Goal: Transaction & Acquisition: Purchase product/service

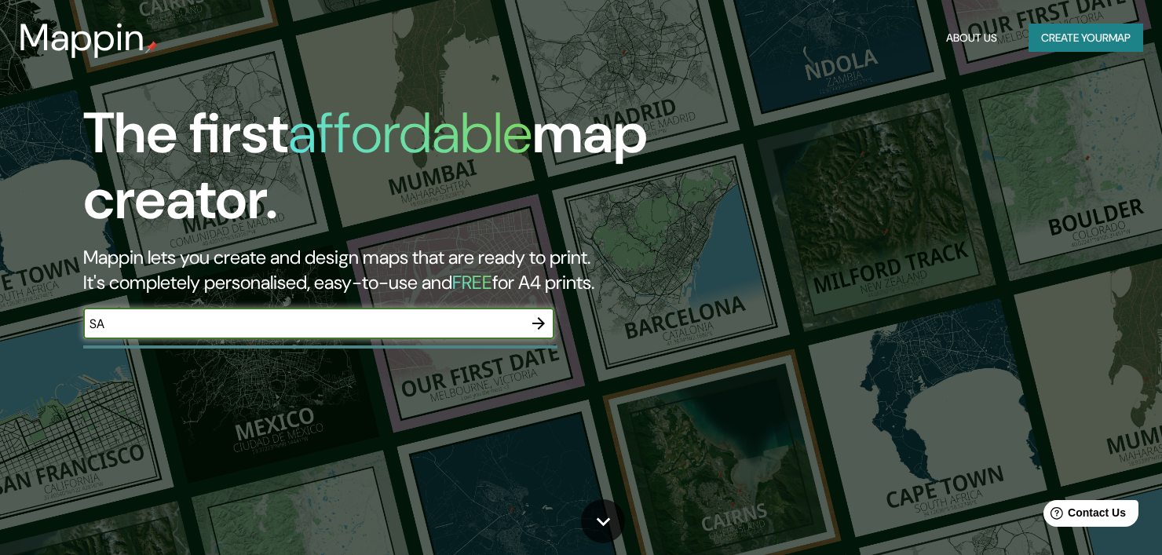
type input "S"
click at [325, 323] on input "text" at bounding box center [303, 324] width 440 height 18
type input "BOSQUE EL CENTINELA"
click at [546, 328] on icon "button" at bounding box center [538, 323] width 19 height 19
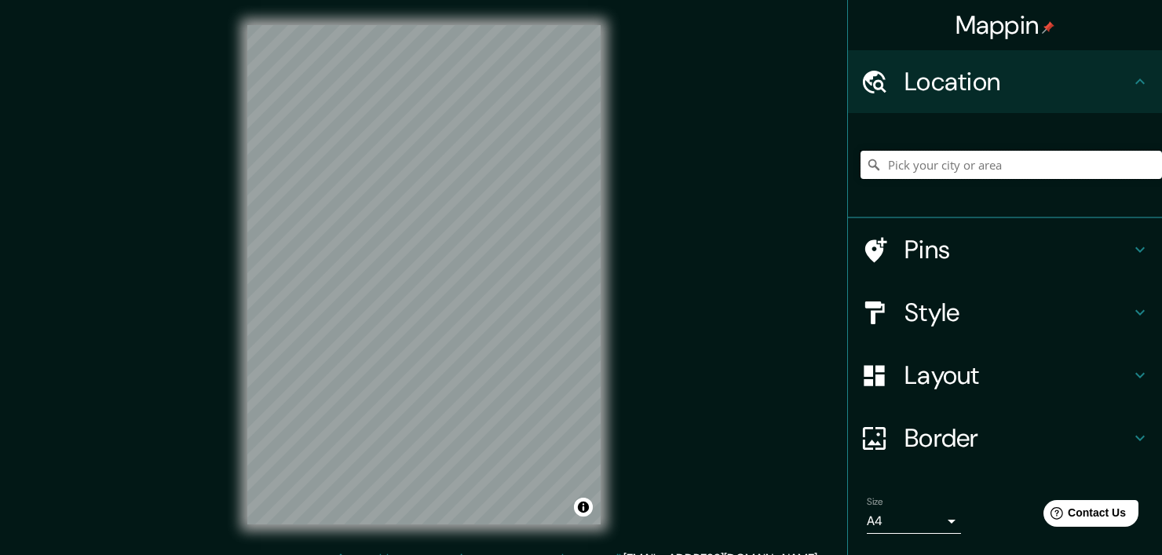
click at [980, 164] on input "Pick your city or area" at bounding box center [1012, 165] width 302 height 28
click at [928, 166] on input "Jalisco, México" at bounding box center [1012, 165] width 302 height 28
click at [1000, 168] on input "Jalisco, México" at bounding box center [1012, 165] width 302 height 28
click at [875, 163] on input "Jalisco, México" at bounding box center [1012, 165] width 302 height 28
click at [938, 158] on input "Calle Bosque Del Centinela, 45187 Zapopan, Jalisco, México" at bounding box center [1012, 165] width 302 height 28
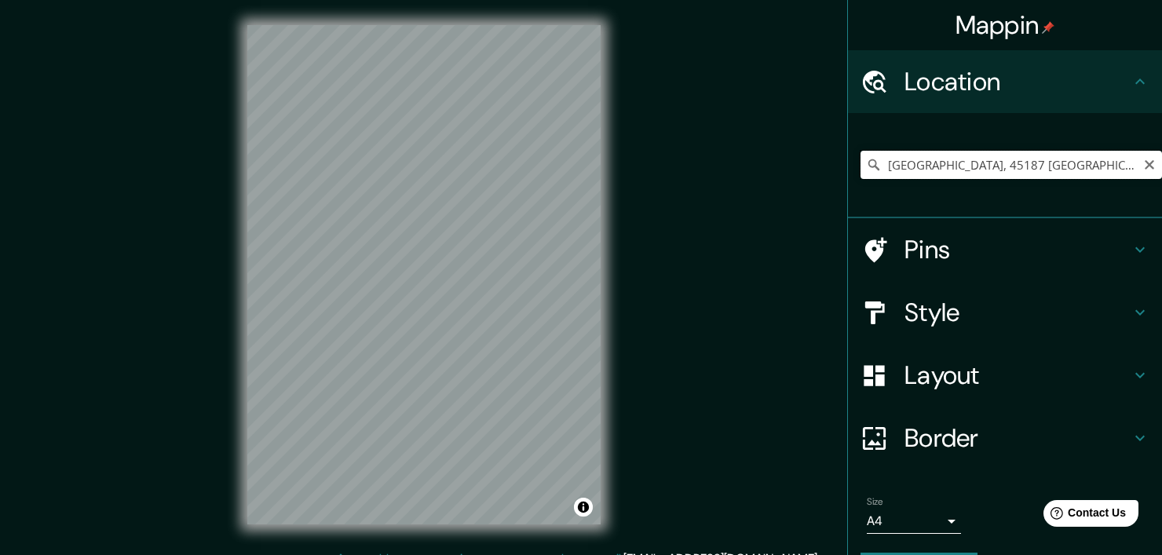
click at [938, 158] on input "Calle Bosque Del Centinela, 45187 Zapopan, Jalisco, México" at bounding box center [1012, 165] width 302 height 28
click at [938, 157] on input "Calle Bosque Del Centinela, 45187 Zapopan, Jalisco, México" at bounding box center [1012, 165] width 302 height 28
paste input "risantemos 79-1, Vistas del Centinela, 45187 Zapopan, Jal."
type input "Vistas Del Centinela 79, 45187 Zapopan, Jalisco, México"
click at [1005, 246] on h4 "Pins" at bounding box center [1018, 249] width 226 height 31
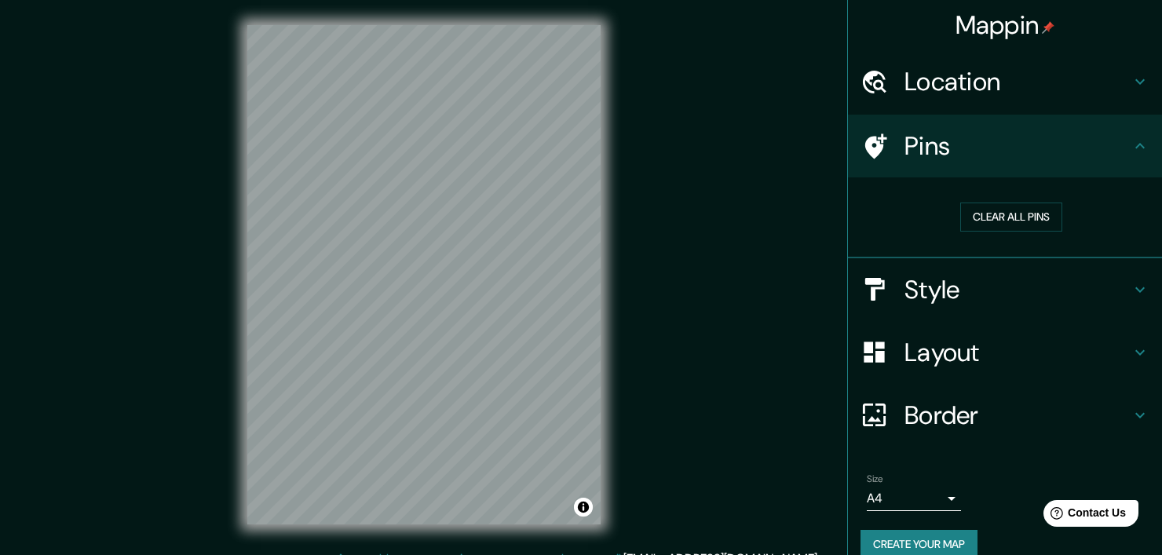
click at [1051, 155] on h4 "Pins" at bounding box center [1018, 145] width 226 height 31
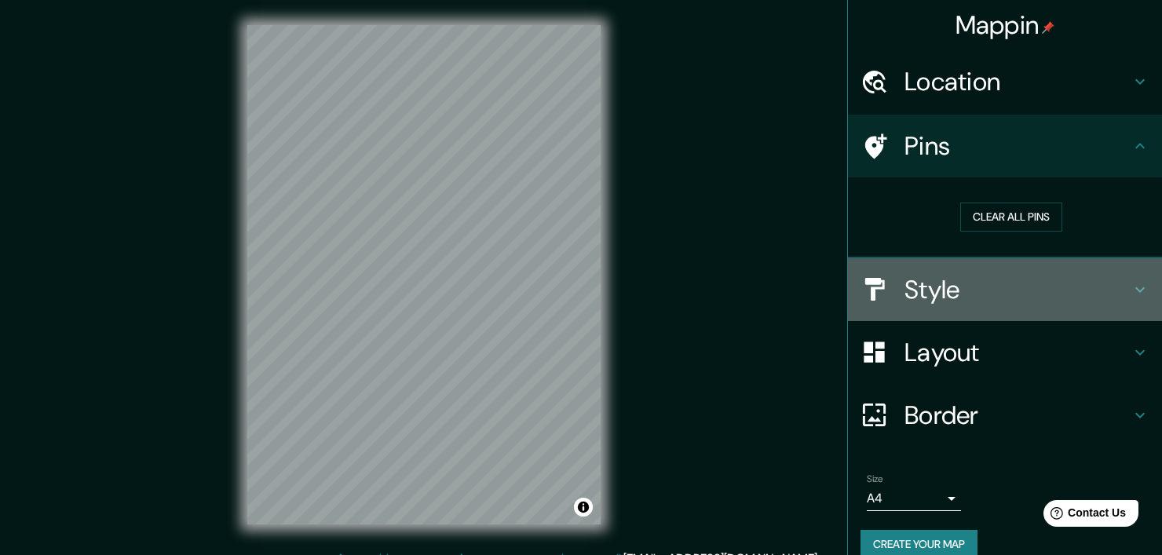
click at [1033, 283] on h4 "Style" at bounding box center [1018, 289] width 226 height 31
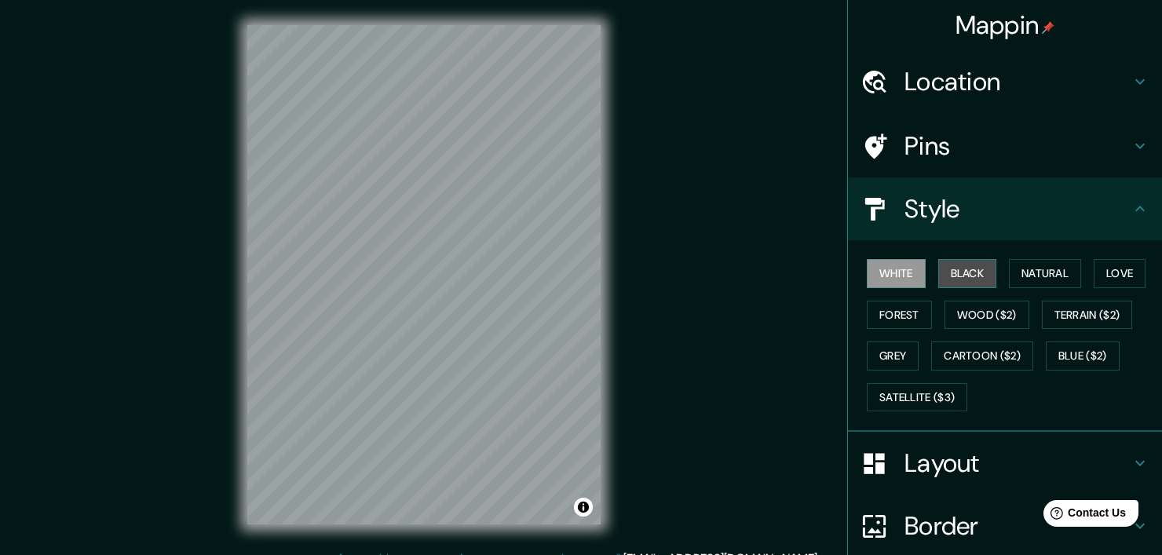
click at [965, 276] on button "Black" at bounding box center [968, 273] width 59 height 29
click at [1027, 273] on button "Natural" at bounding box center [1045, 273] width 72 height 29
click at [929, 75] on h4 "Location" at bounding box center [1018, 81] width 226 height 31
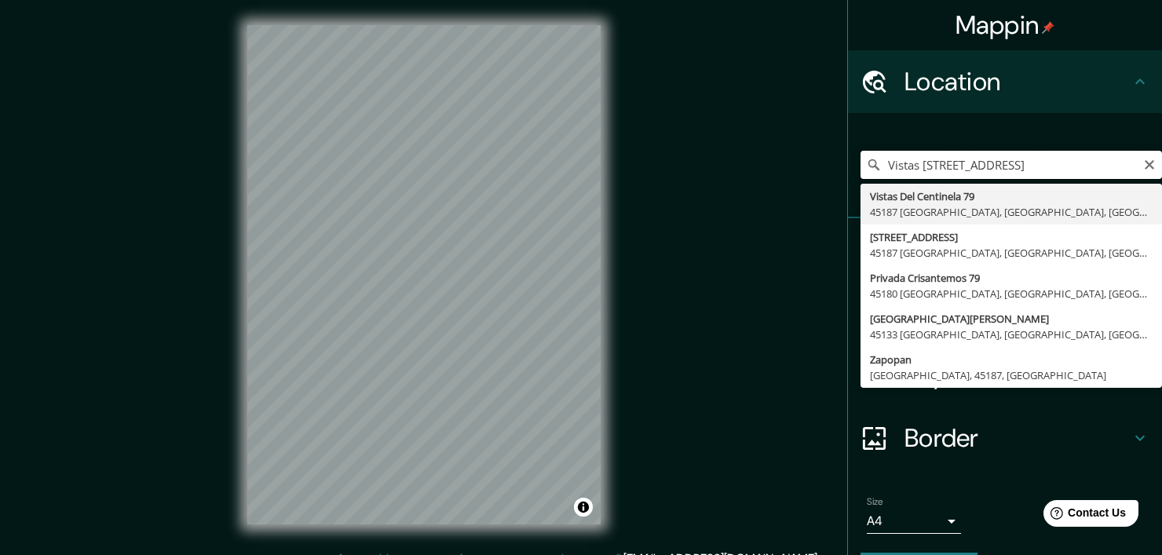
scroll to position [0, 54]
drag, startPoint x: 989, startPoint y: 170, endPoint x: 1067, endPoint y: 190, distance: 80.2
click at [1162, 167] on html "Mappin Location Vistas Del Centinela 79, 45187 Zapopan, Jalisco, México Vistas …" at bounding box center [581, 277] width 1162 height 555
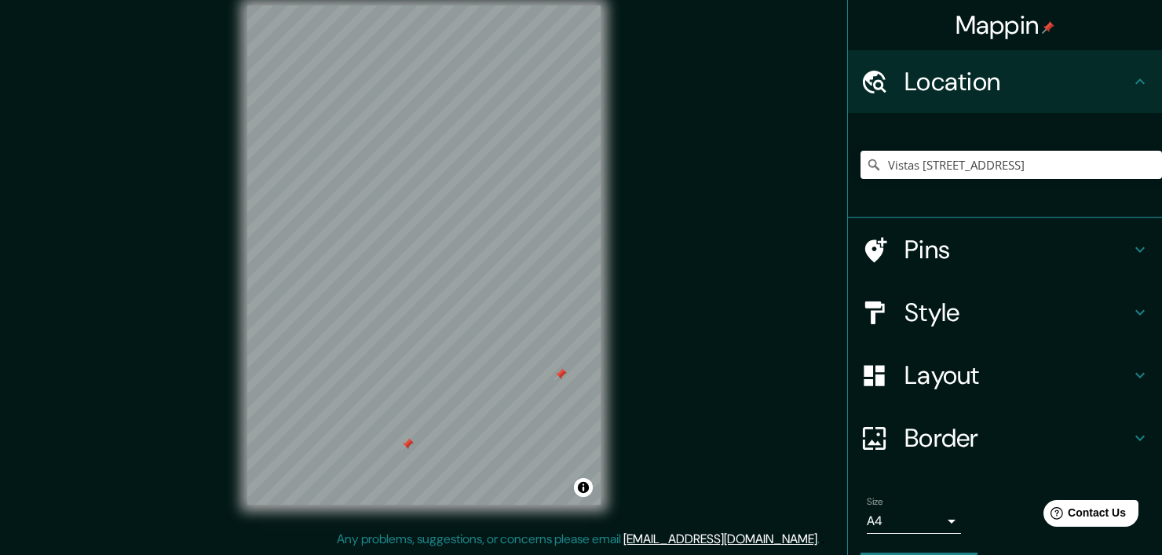
scroll to position [0, 0]
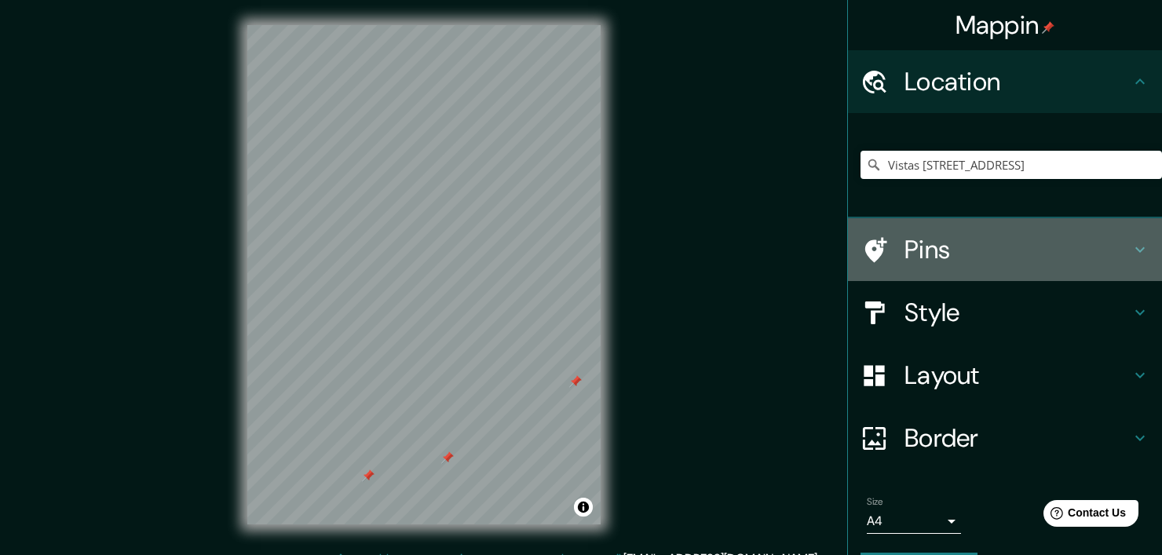
click at [918, 254] on h4 "Pins" at bounding box center [1018, 249] width 226 height 31
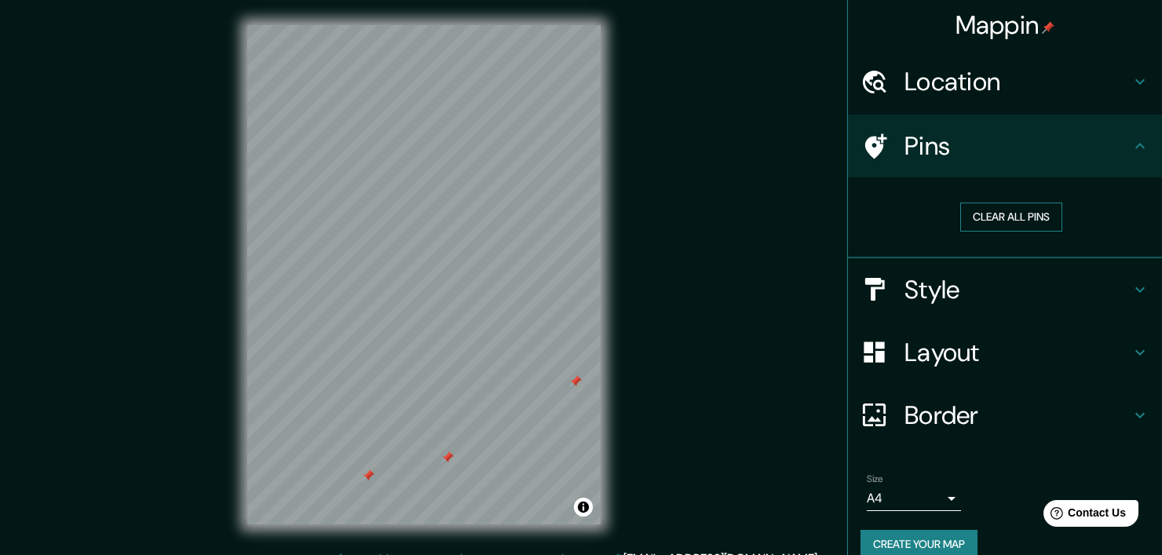
click at [992, 213] on button "Clear all pins" at bounding box center [1012, 217] width 102 height 29
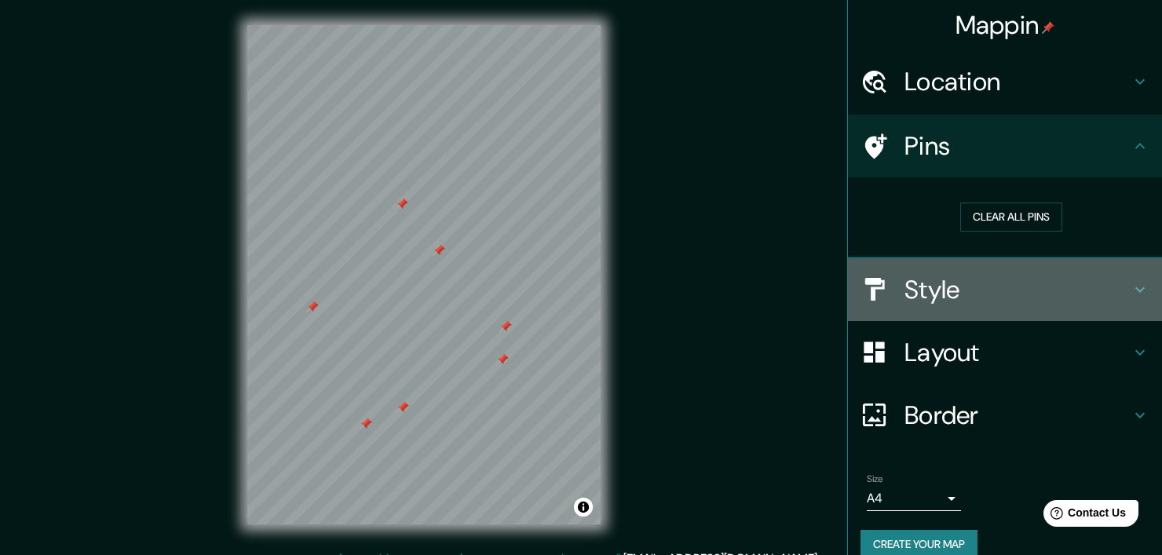
click at [924, 294] on h4 "Style" at bounding box center [1018, 289] width 226 height 31
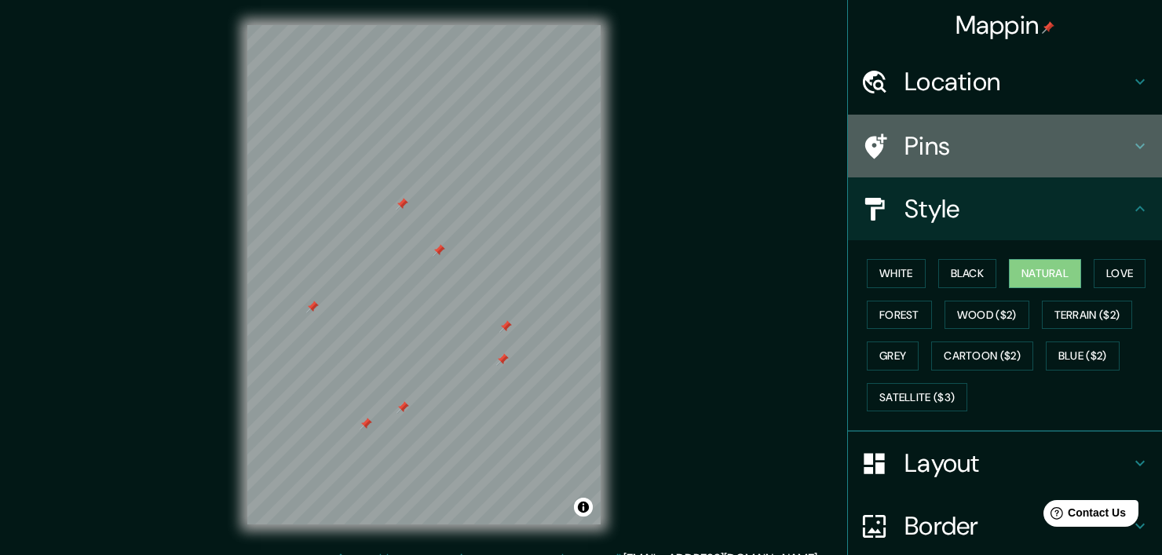
click at [931, 130] on h4 "Pins" at bounding box center [1018, 145] width 226 height 31
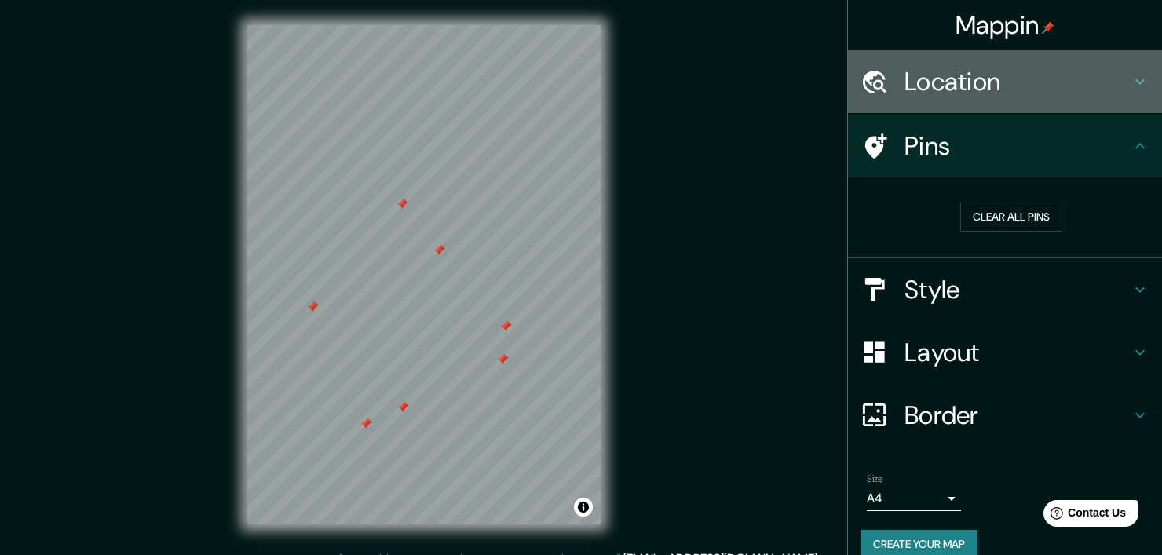
click at [954, 86] on h4 "Location" at bounding box center [1018, 81] width 226 height 31
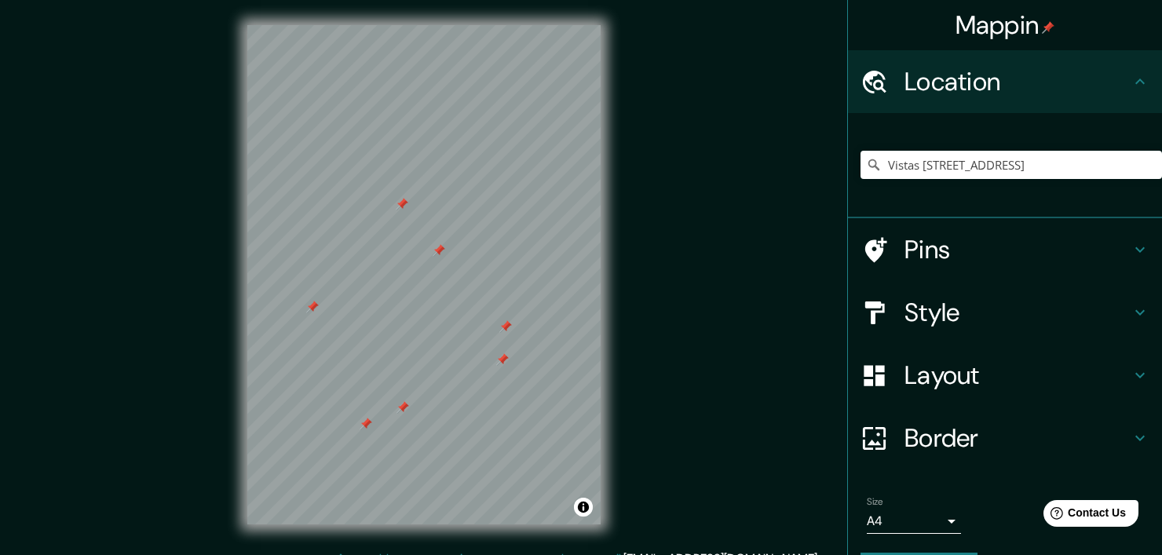
click at [975, 238] on h4 "Pins" at bounding box center [1018, 249] width 226 height 31
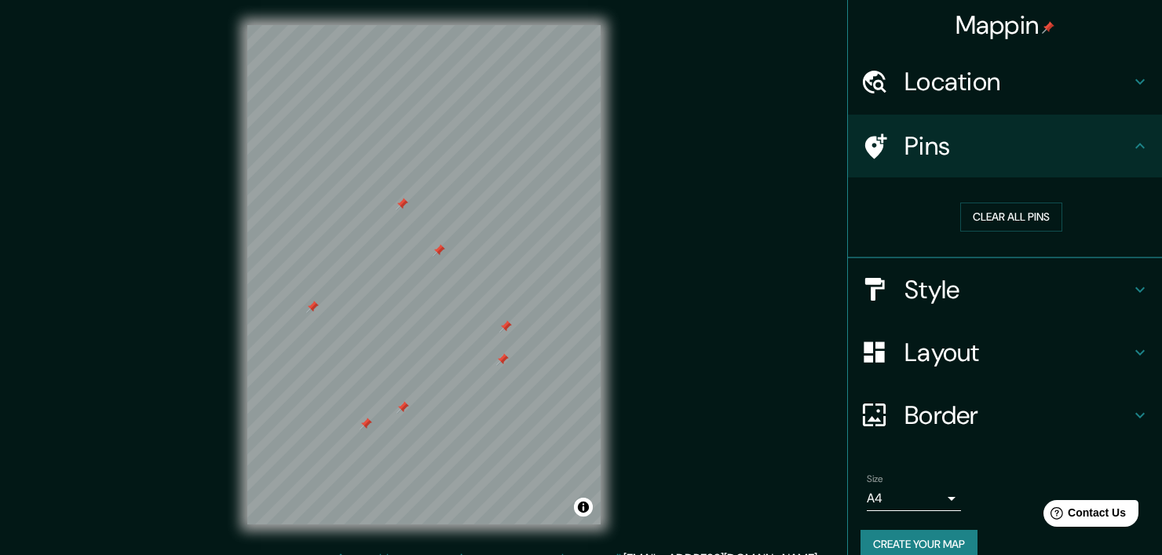
click at [967, 404] on h4 "Border" at bounding box center [1018, 415] width 226 height 31
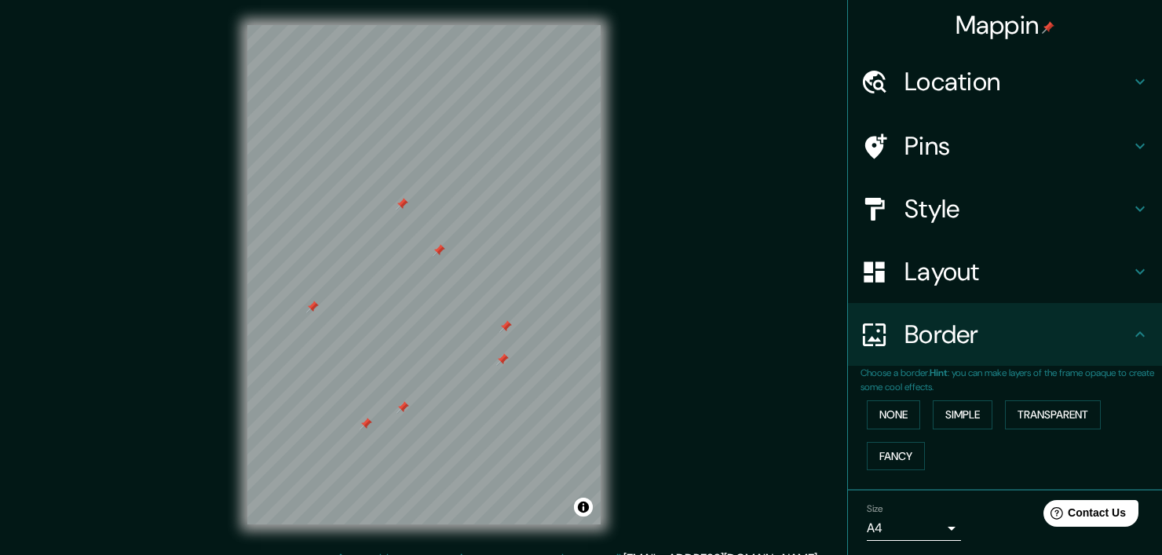
click at [905, 82] on h4 "Location" at bounding box center [1018, 81] width 226 height 31
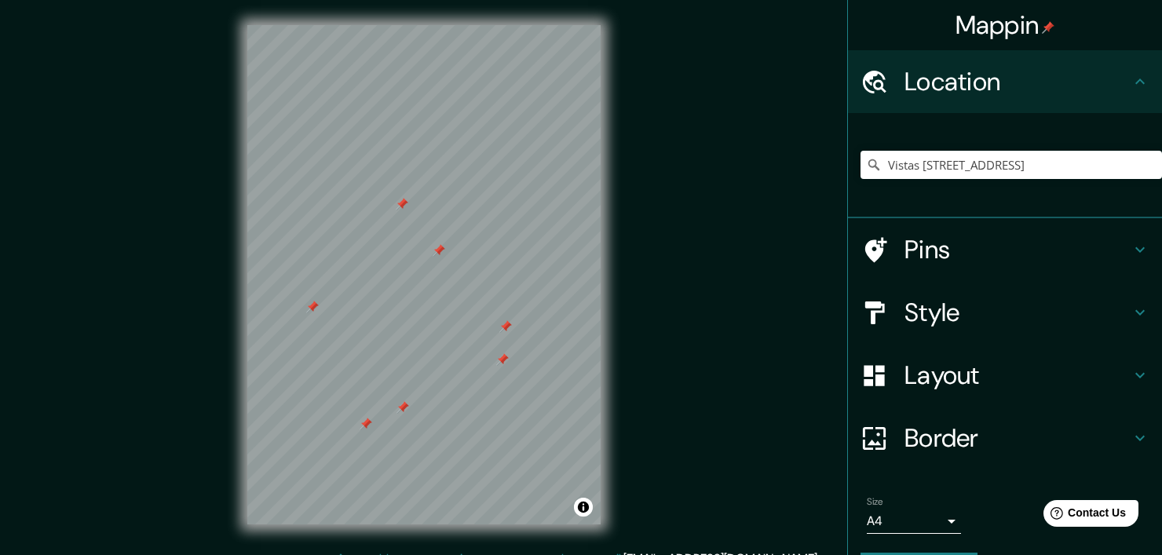
click at [940, 264] on h4 "Pins" at bounding box center [1018, 249] width 226 height 31
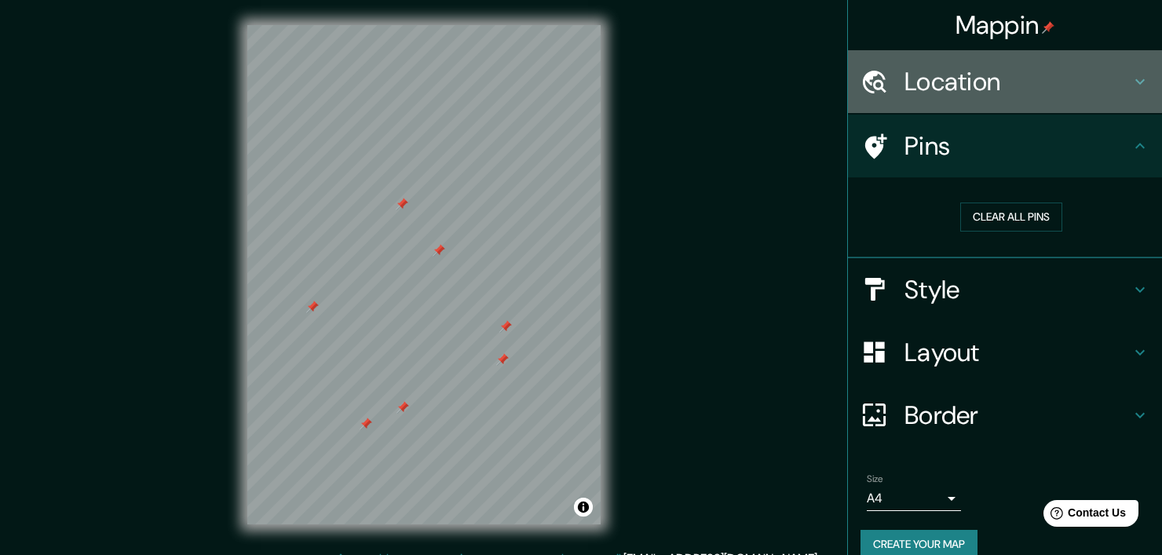
click at [944, 89] on h4 "Location" at bounding box center [1018, 81] width 226 height 31
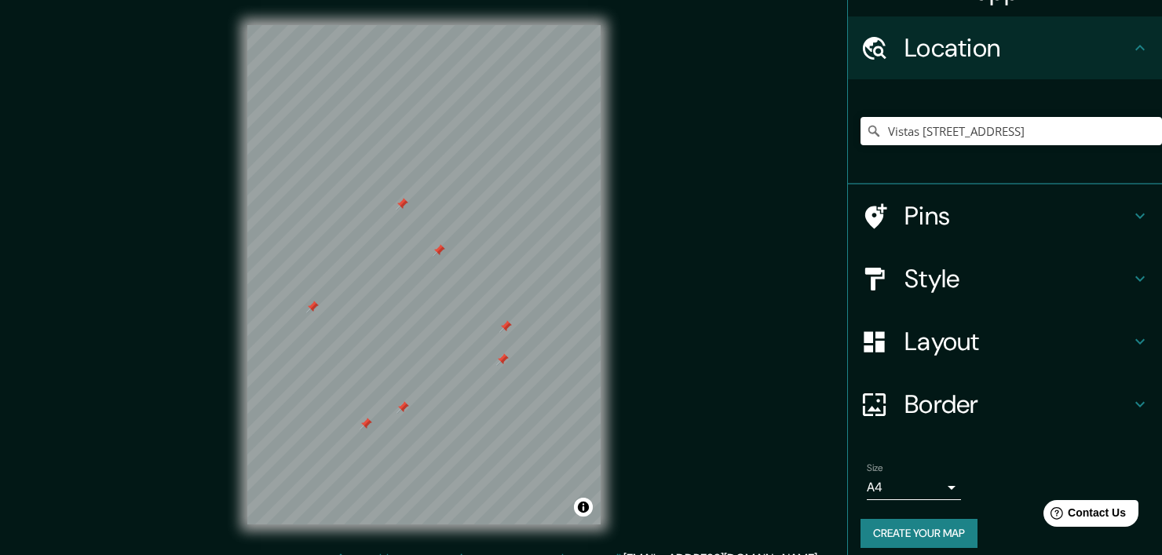
scroll to position [44, 0]
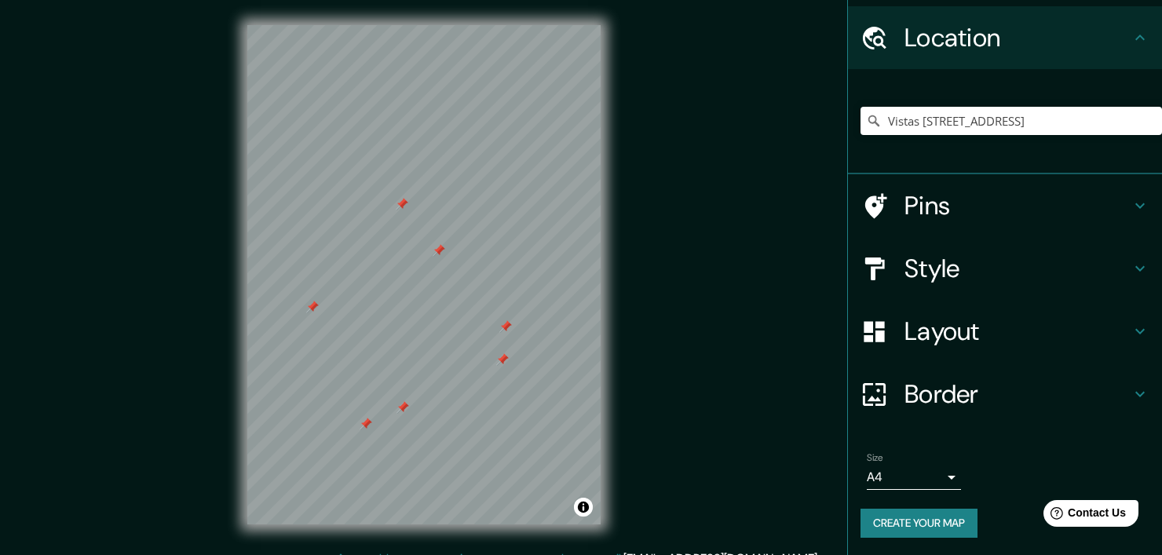
click at [917, 402] on h4 "Border" at bounding box center [1018, 394] width 226 height 31
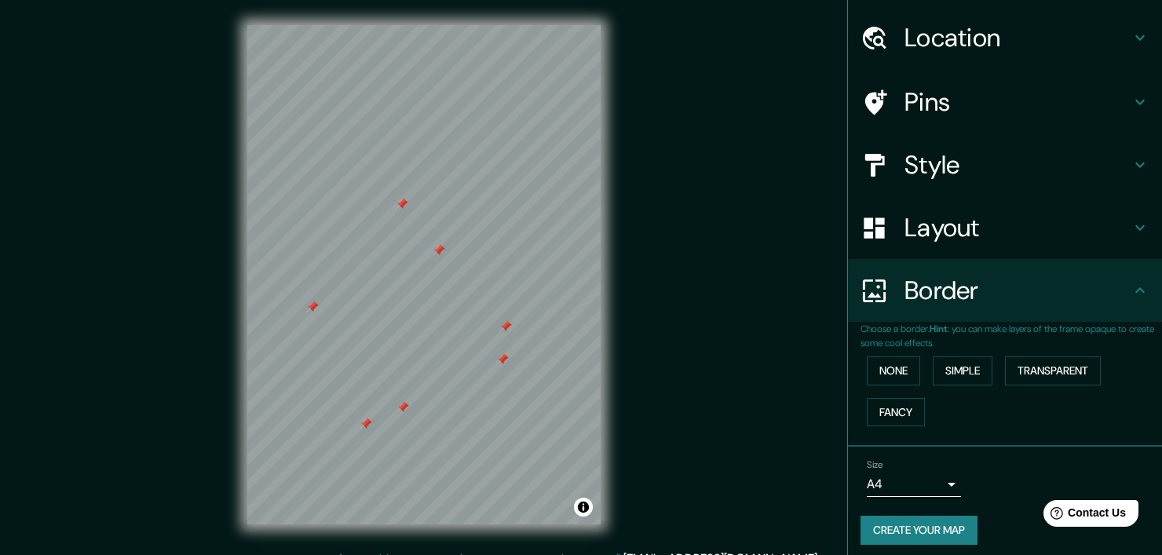
click at [938, 232] on h4 "Layout" at bounding box center [1018, 227] width 226 height 31
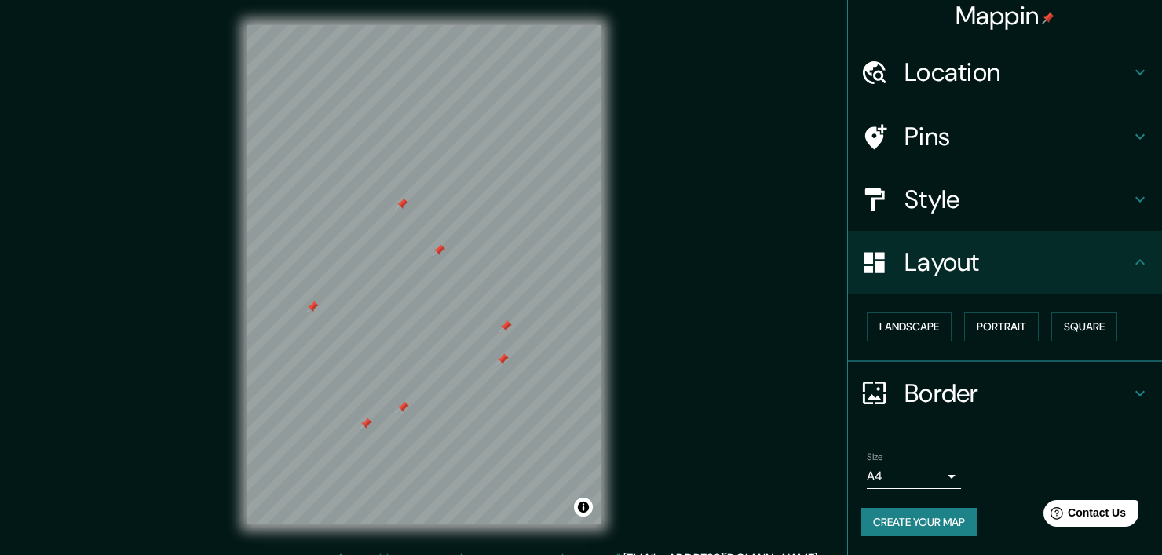
scroll to position [8, 0]
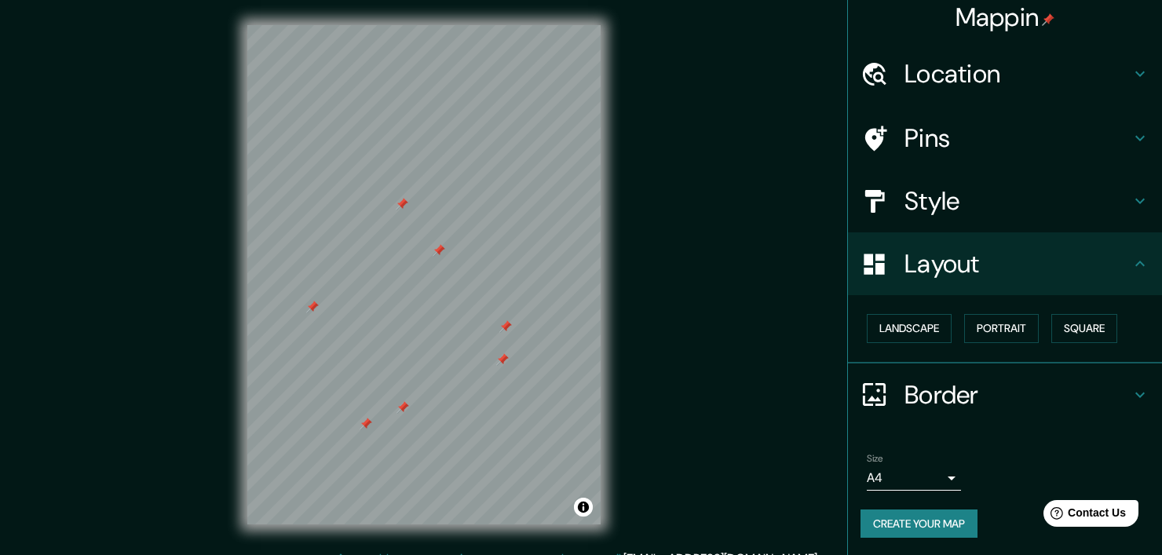
click at [938, 232] on div "Layout" at bounding box center [1005, 263] width 314 height 63
click at [937, 200] on h4 "Style" at bounding box center [1018, 200] width 226 height 31
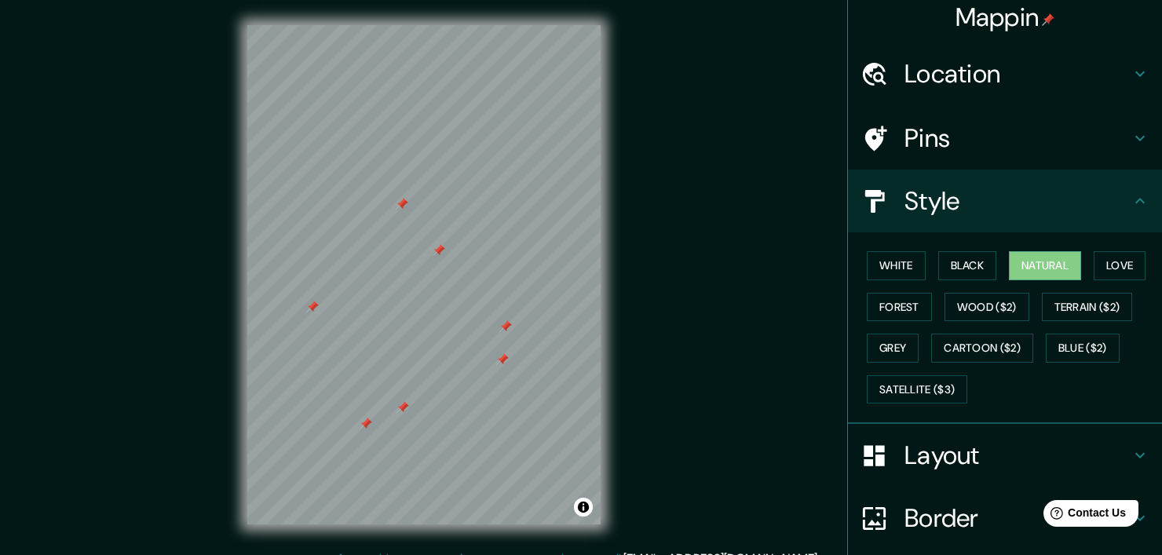
click at [935, 143] on h4 "Pins" at bounding box center [1018, 138] width 226 height 31
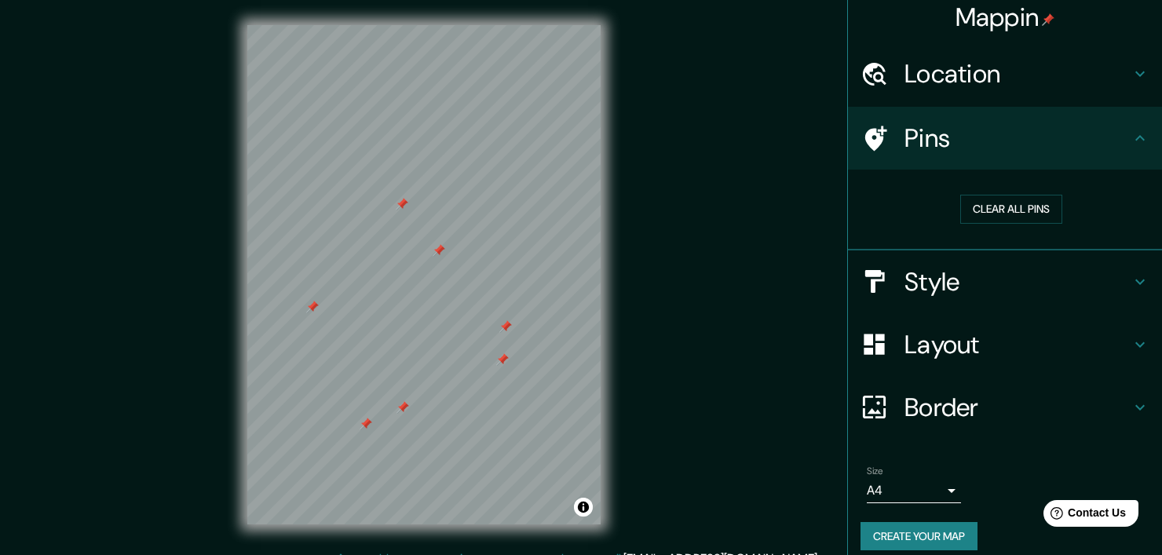
click at [935, 91] on div "Location" at bounding box center [1005, 73] width 314 height 63
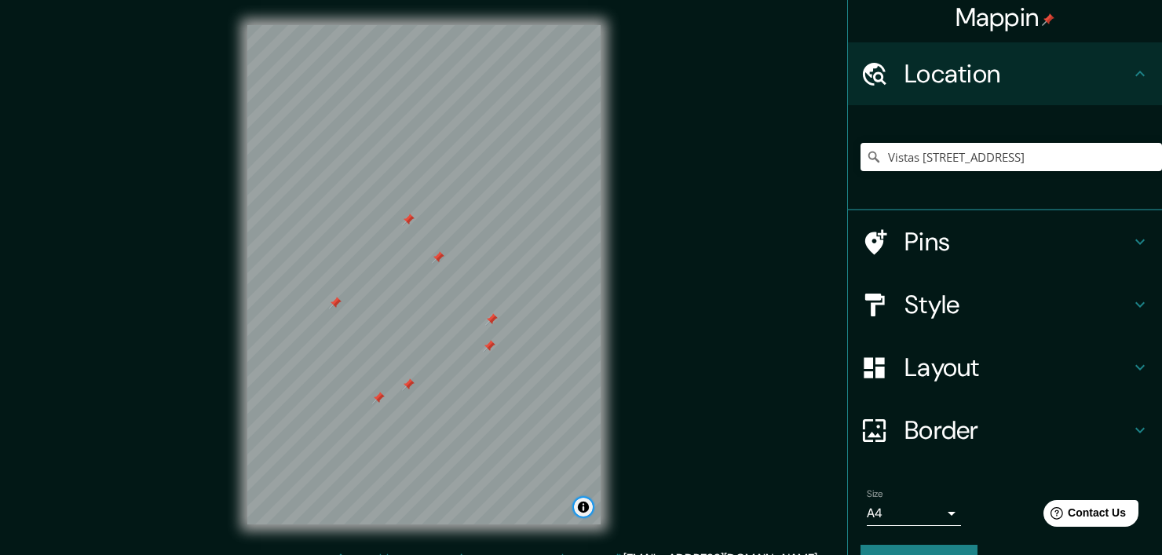
click at [583, 507] on button "Toggle attribution" at bounding box center [583, 507] width 19 height 19
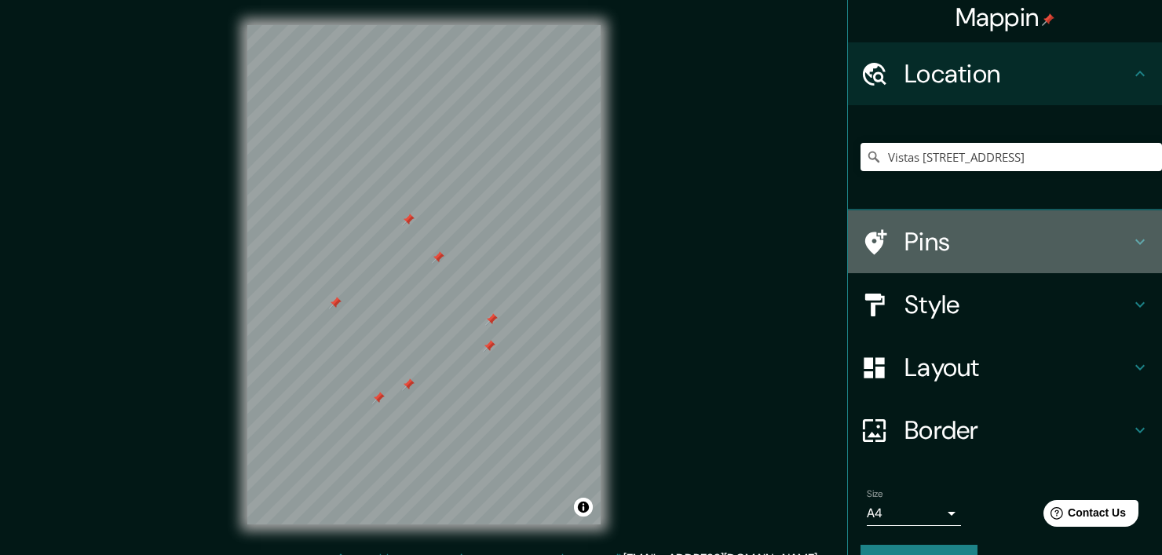
click at [923, 221] on div "Pins" at bounding box center [1005, 241] width 314 height 63
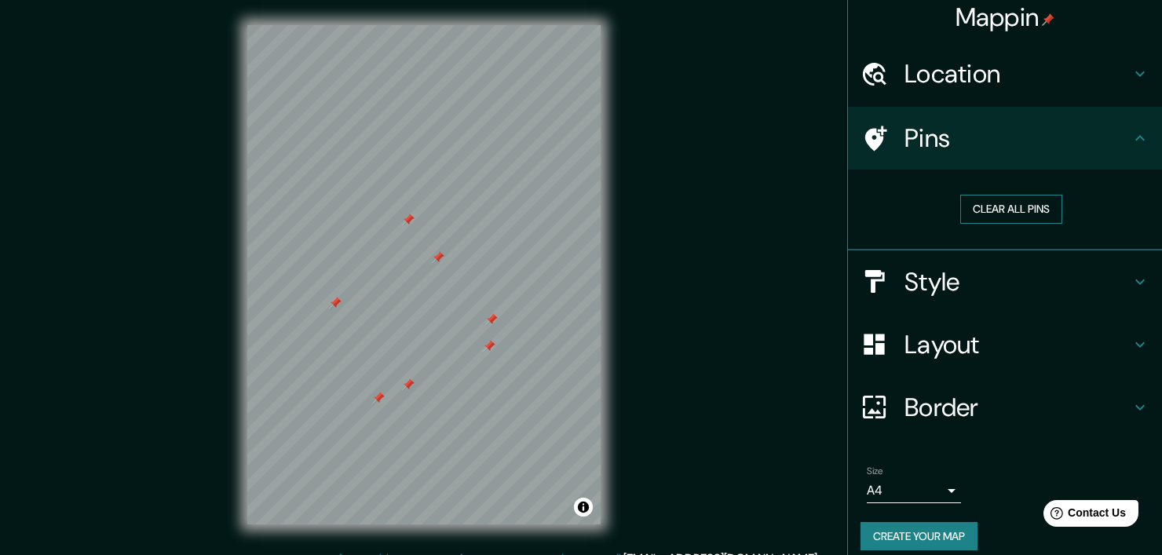
click at [990, 210] on button "Clear all pins" at bounding box center [1012, 209] width 102 height 29
click at [912, 532] on button "Create your map" at bounding box center [919, 536] width 117 height 29
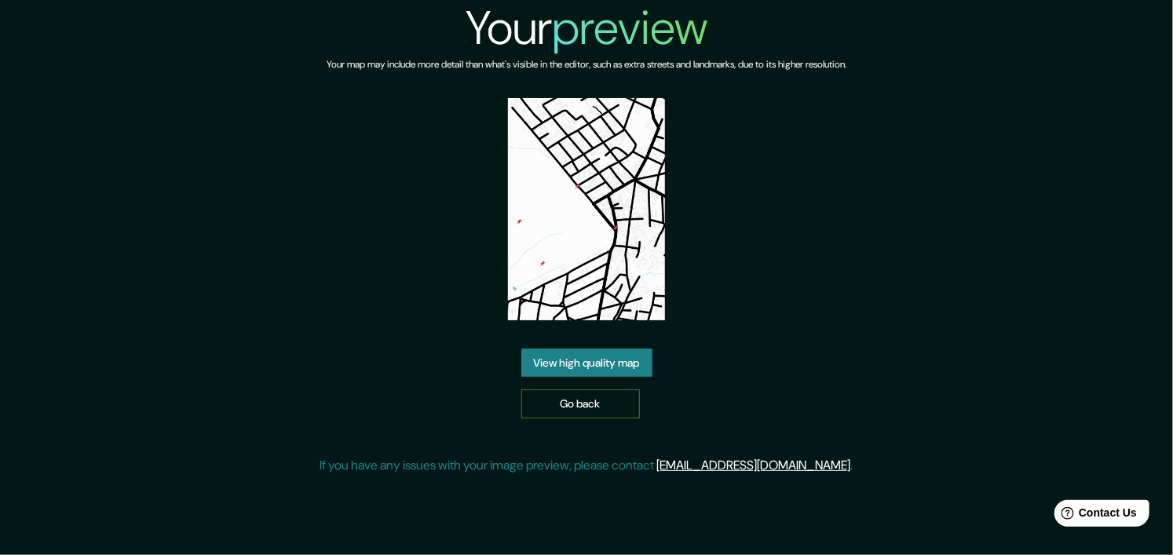
click at [561, 410] on link "Go back" at bounding box center [581, 404] width 119 height 29
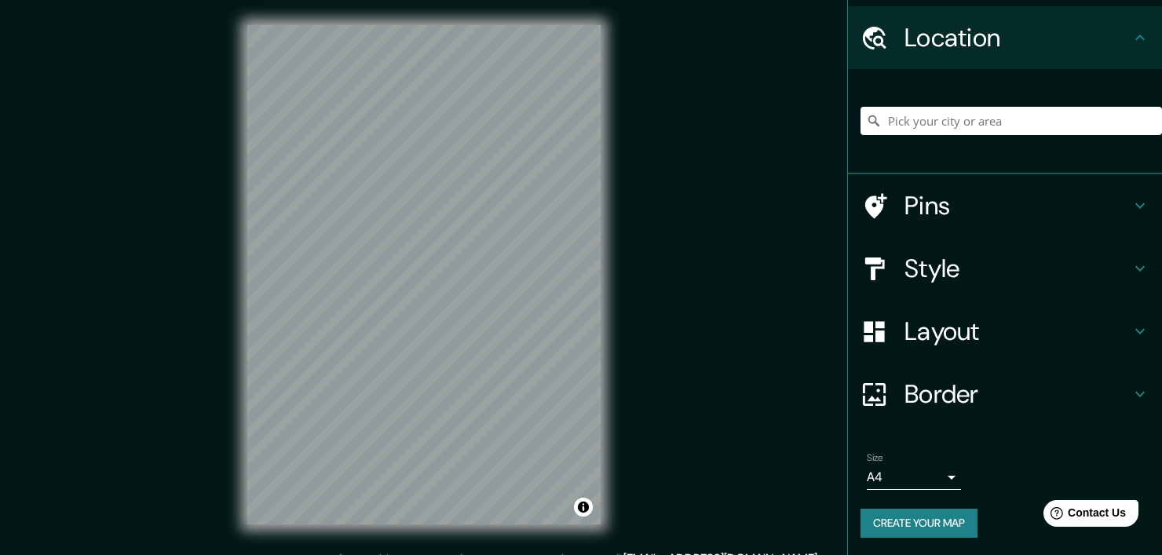
click at [945, 332] on div "Layout" at bounding box center [1005, 331] width 314 height 63
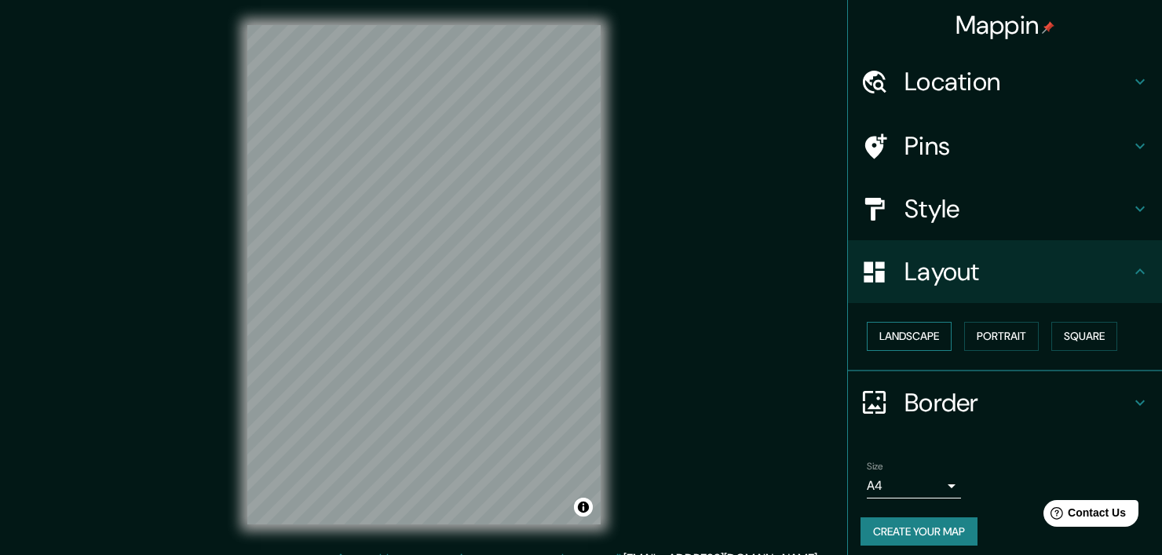
click at [919, 335] on button "Landscape" at bounding box center [909, 336] width 85 height 29
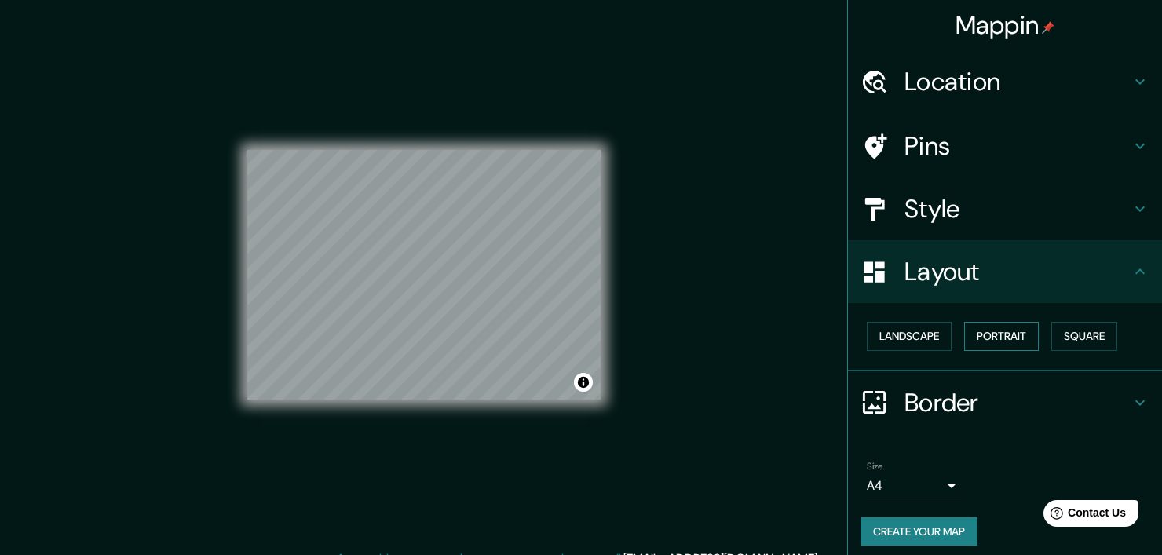
click at [1000, 344] on button "Portrait" at bounding box center [1002, 336] width 75 height 29
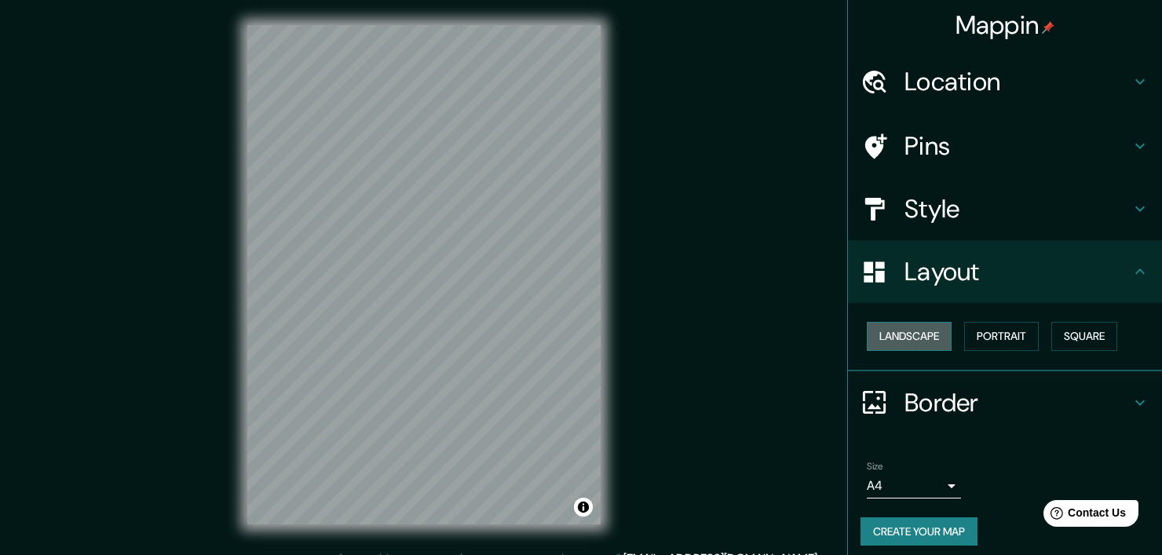
click at [903, 339] on button "Landscape" at bounding box center [909, 336] width 85 height 29
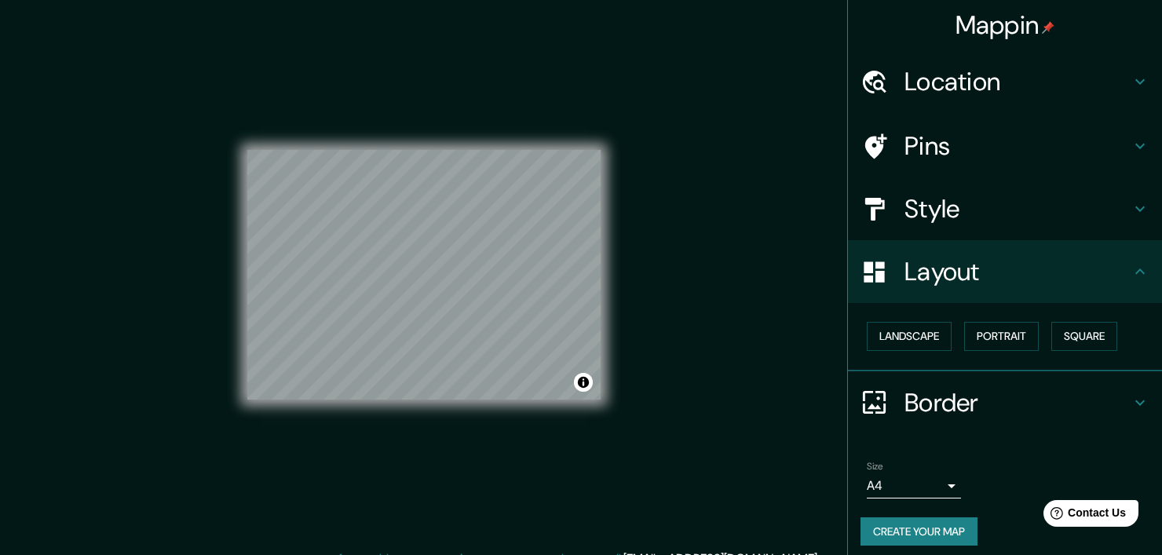
click at [945, 395] on h4 "Border" at bounding box center [1018, 402] width 226 height 31
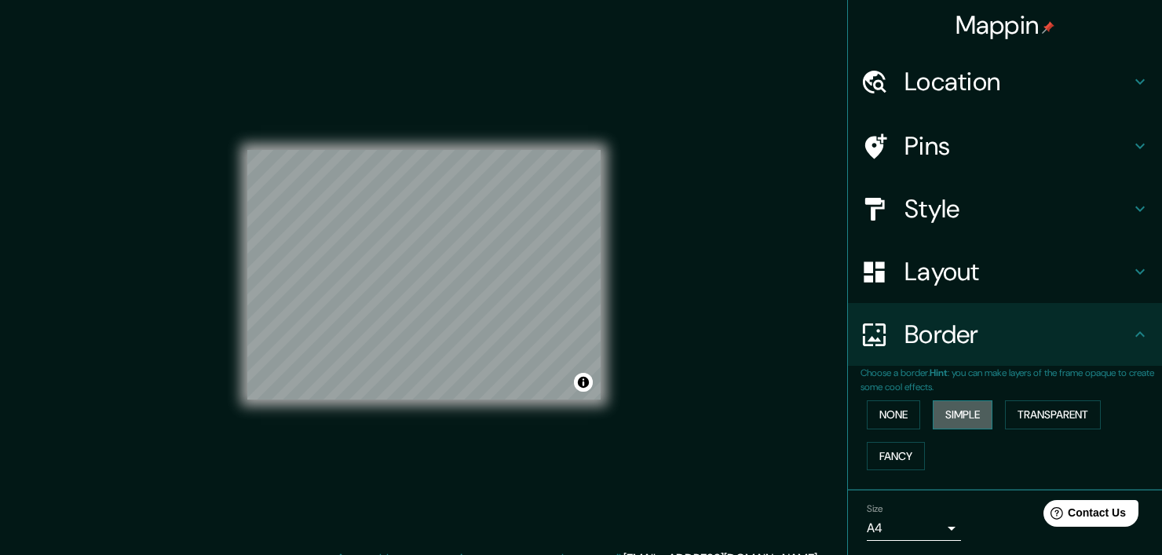
click at [955, 412] on button "Simple" at bounding box center [963, 415] width 60 height 29
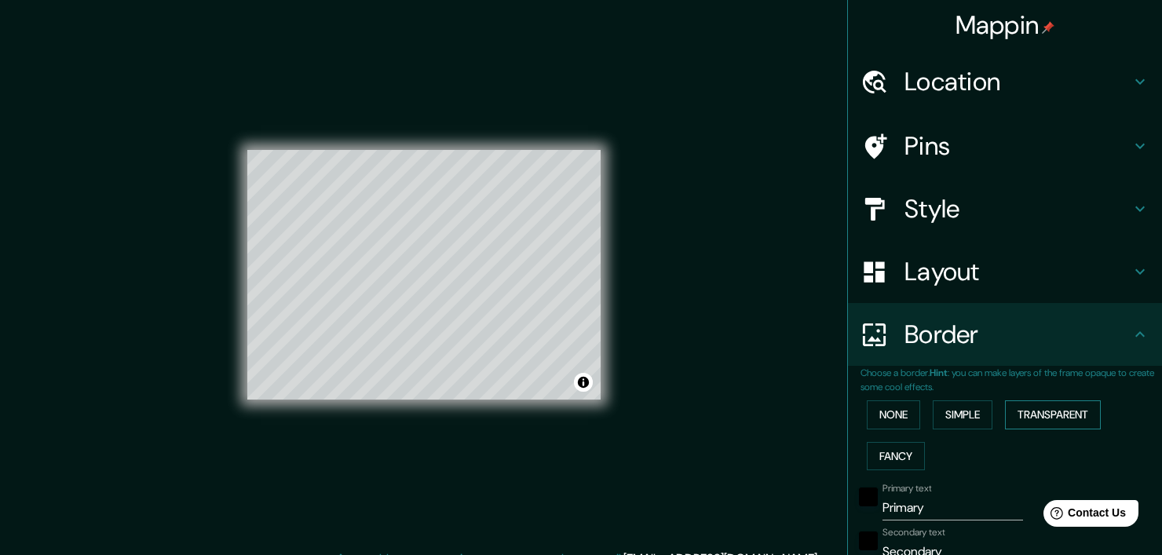
click at [1035, 419] on button "Transparent" at bounding box center [1053, 415] width 96 height 29
click at [884, 461] on button "Fancy" at bounding box center [896, 456] width 58 height 29
click at [947, 78] on h4 "Location" at bounding box center [1018, 81] width 226 height 31
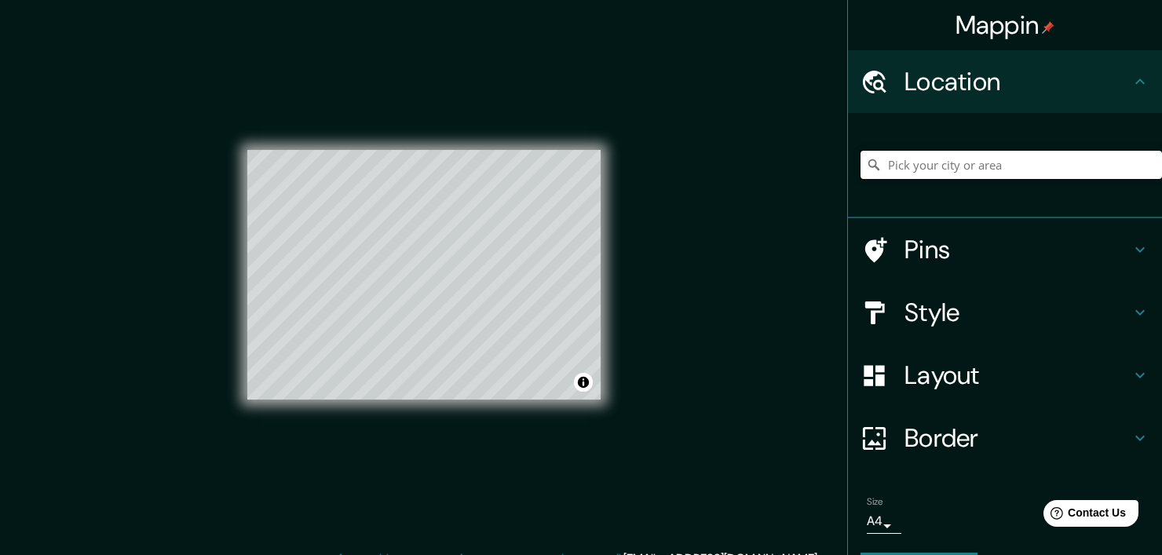
click at [993, 170] on input "Pick your city or area" at bounding box center [1012, 165] width 302 height 28
click at [977, 166] on input "Jalisco, México" at bounding box center [1012, 165] width 302 height 28
click at [460, 147] on div "© Mapbox © OpenStreetMap Improve this map" at bounding box center [423, 275] width 353 height 500
click at [545, 141] on div "© Mapbox © OpenStreetMap Improve this map" at bounding box center [423, 275] width 353 height 500
click at [919, 171] on input "Jalisco, México" at bounding box center [1012, 165] width 302 height 28
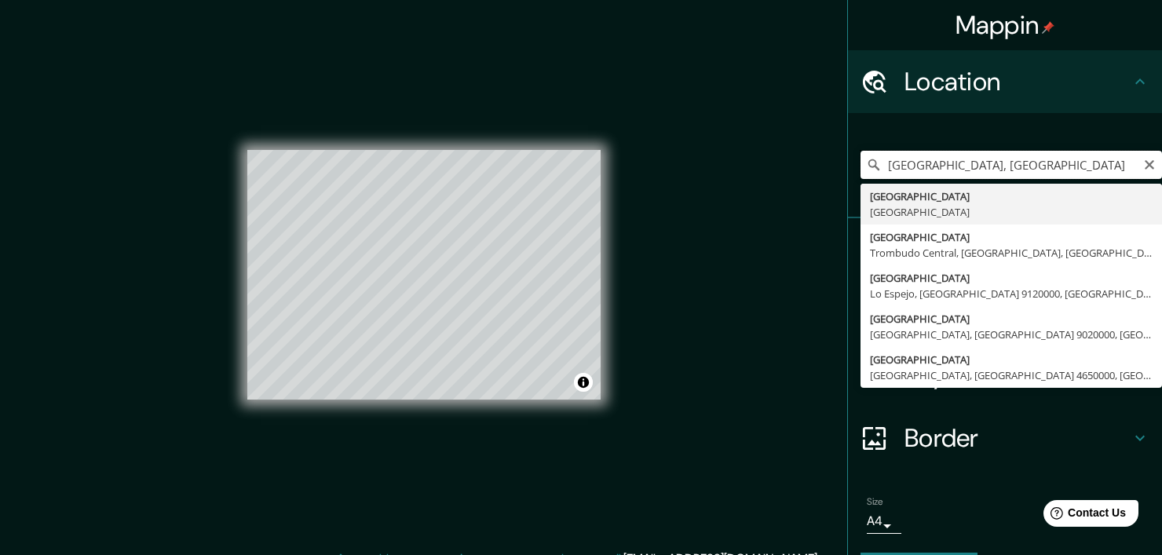
click at [919, 171] on input "Jalisco, México" at bounding box center [1012, 165] width 302 height 28
paste input "Crisantemos 79-1, Vistas del Centinela, 45187 Zapopan, Jal."
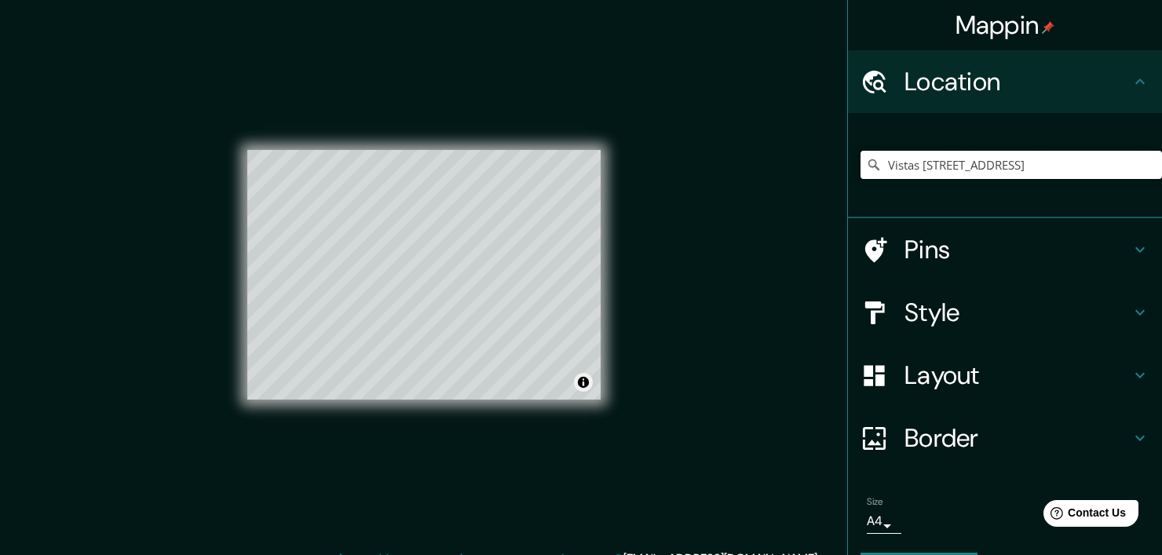
type input "Vistas Del Centinela 79, 45187 Zapopan, Jalisco, México"
click at [961, 305] on h4 "Style" at bounding box center [1018, 312] width 226 height 31
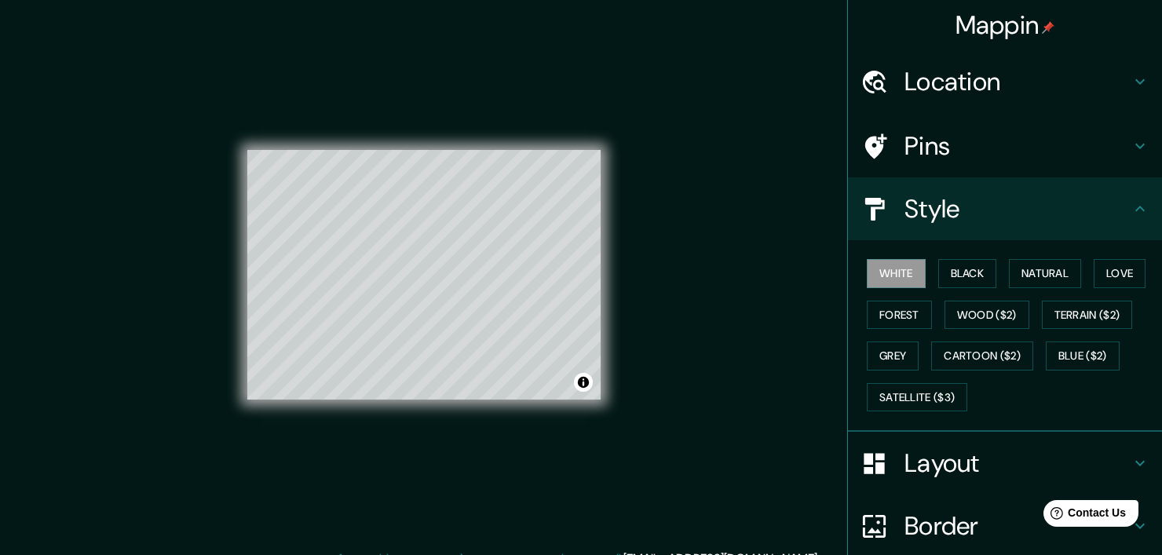
click at [954, 175] on div "Pins" at bounding box center [1005, 146] width 314 height 63
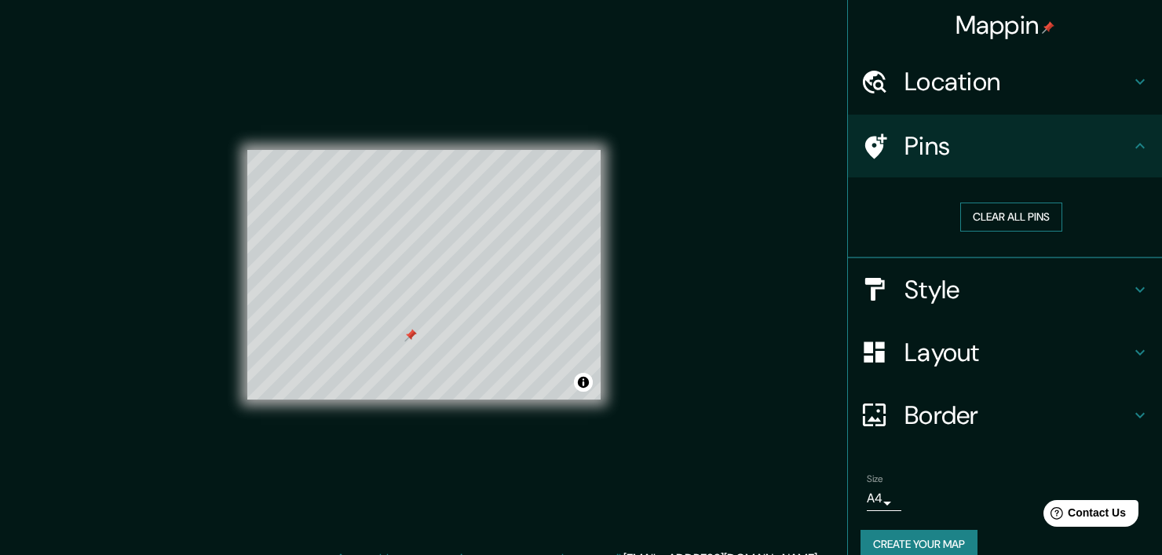
click at [1000, 213] on button "Clear all pins" at bounding box center [1012, 217] width 102 height 29
click at [957, 294] on h4 "Style" at bounding box center [1018, 289] width 226 height 31
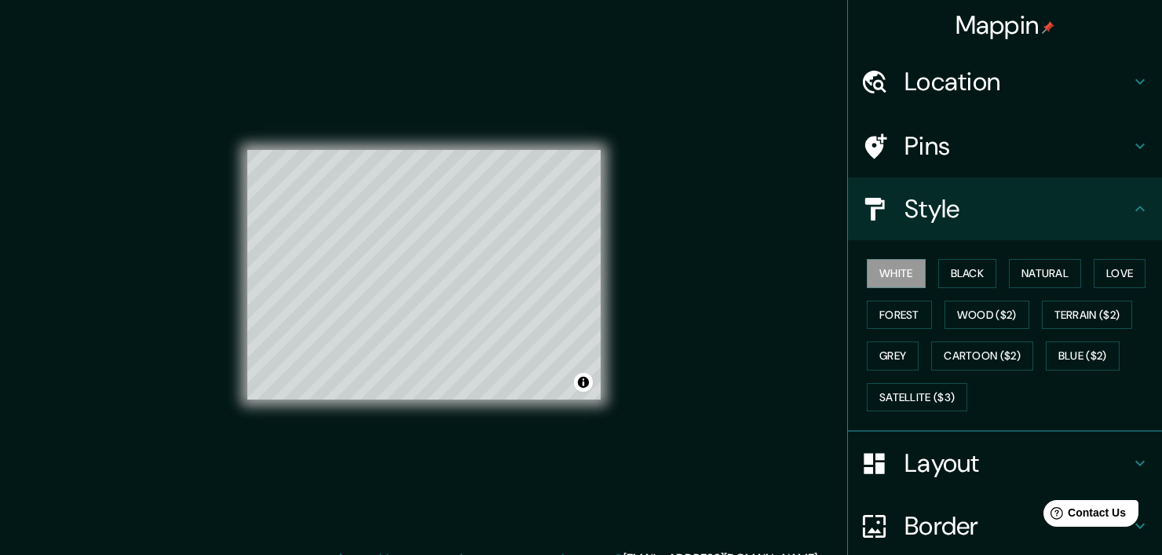
click at [941, 470] on h4 "Layout" at bounding box center [1018, 463] width 226 height 31
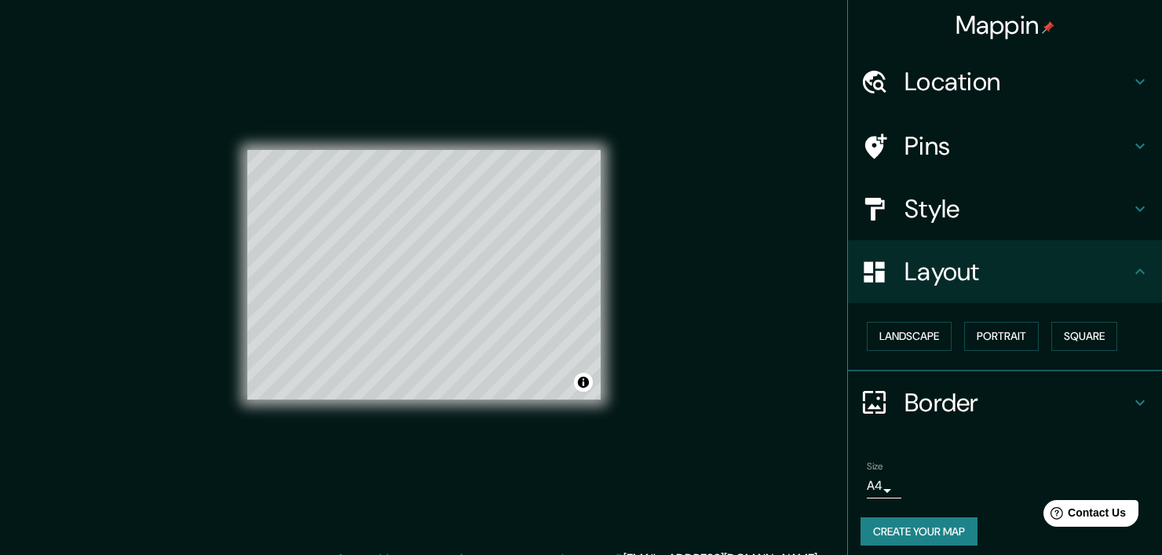
click at [926, 397] on h4 "Border" at bounding box center [1018, 402] width 226 height 31
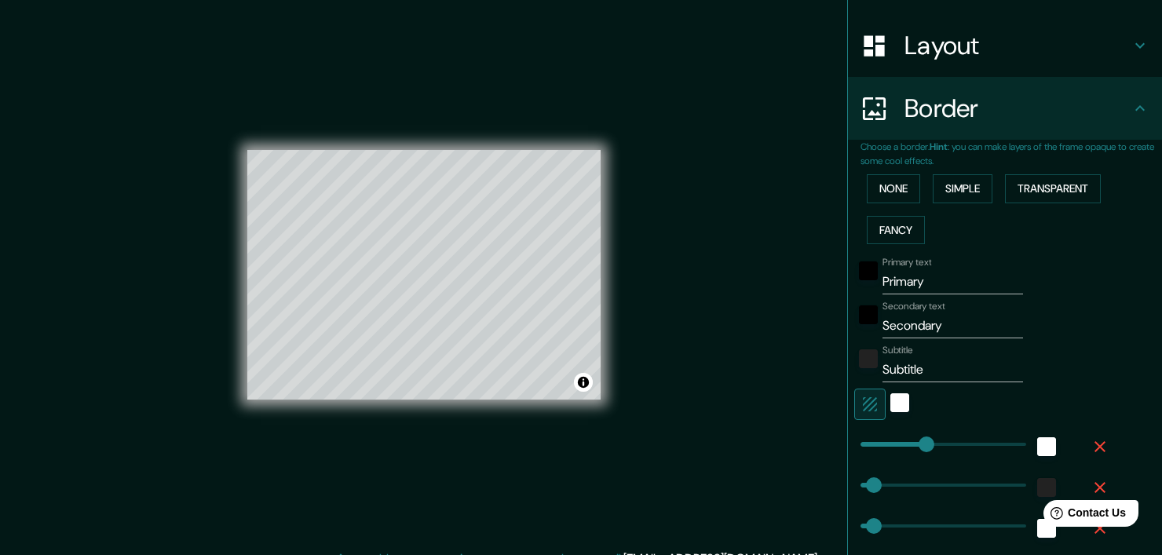
scroll to position [236, 0]
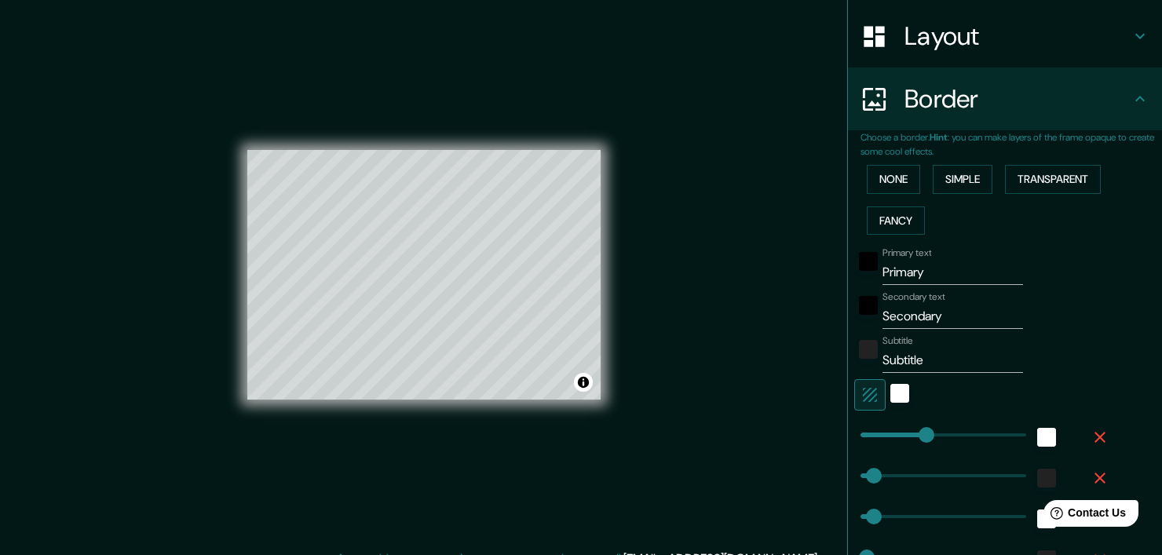
click at [917, 279] on input "Primary" at bounding box center [953, 272] width 141 height 25
type input "RE. ENCANTADA"
click at [1074, 279] on div "Primary text RE. ENCANTADA" at bounding box center [984, 266] width 258 height 38
click at [904, 316] on input "Secondary" at bounding box center [953, 316] width 141 height 25
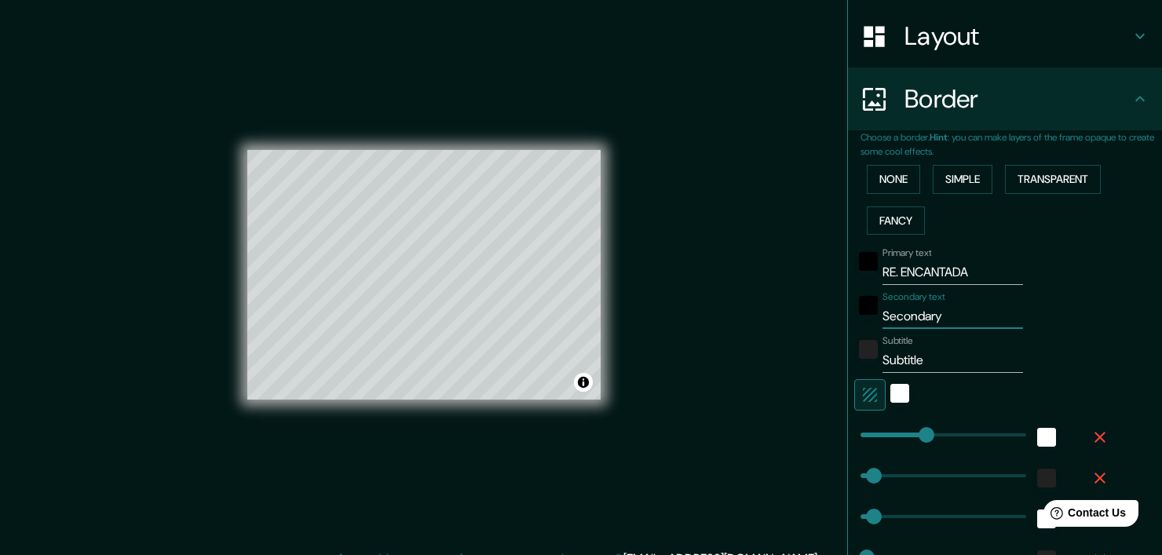
click at [904, 316] on input "Secondary" at bounding box center [953, 316] width 141 height 25
type input "T"
type input "j"
click at [895, 364] on input "Subtitle" at bounding box center [953, 360] width 141 height 25
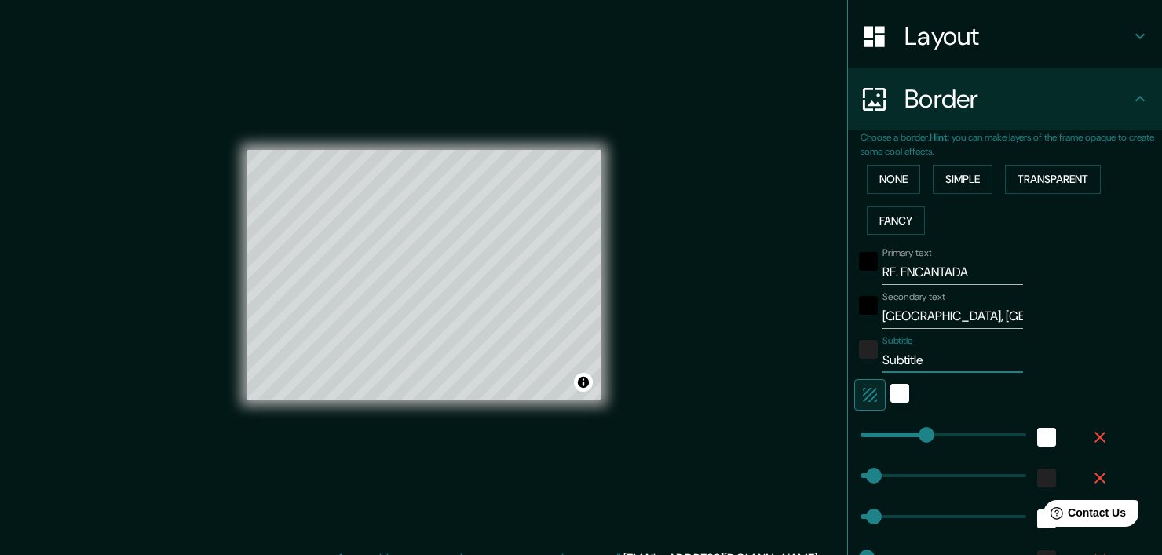
click at [902, 318] on input "JALISCO, MEXICO" at bounding box center [953, 316] width 141 height 25
type input "TU CONEXION CON LA NATURALEZA"
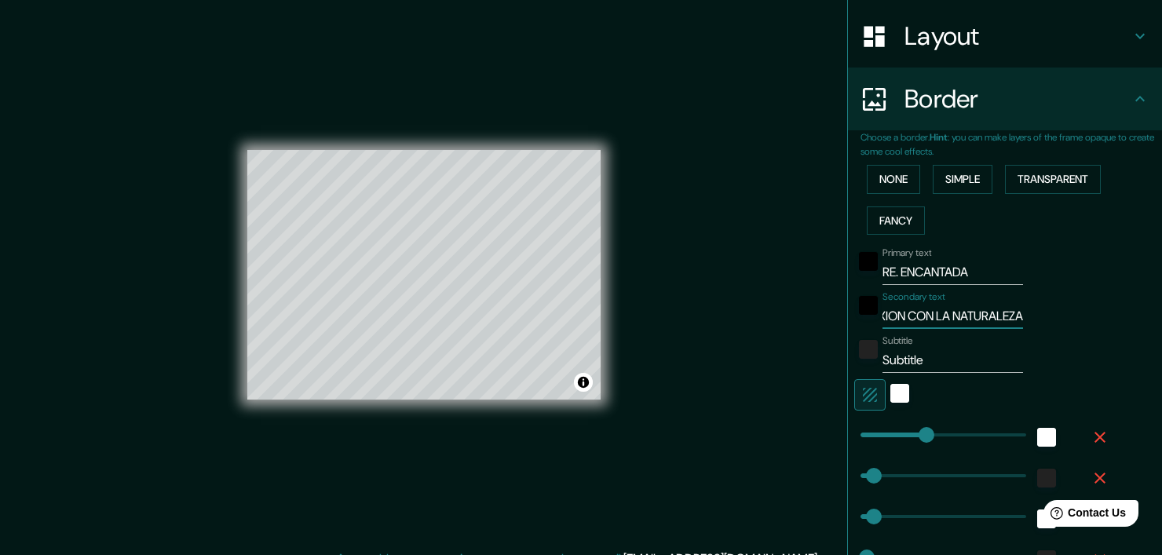
click at [900, 357] on input "Subtitle" at bounding box center [953, 360] width 141 height 25
paste input "Crisantemos 79-1, Vistas del Centinela, 45187 Zapopan, Jal."
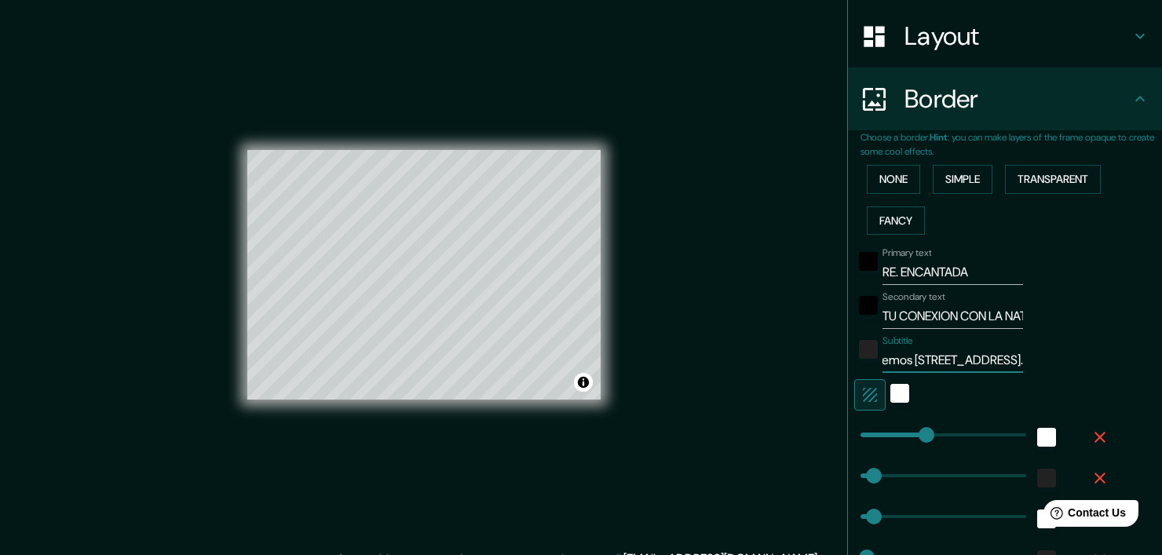
type input "Crisantemos 79-1, Vistas del Centinela, 45187 Zapopan, Jal."
click at [1089, 389] on div at bounding box center [984, 394] width 258 height 31
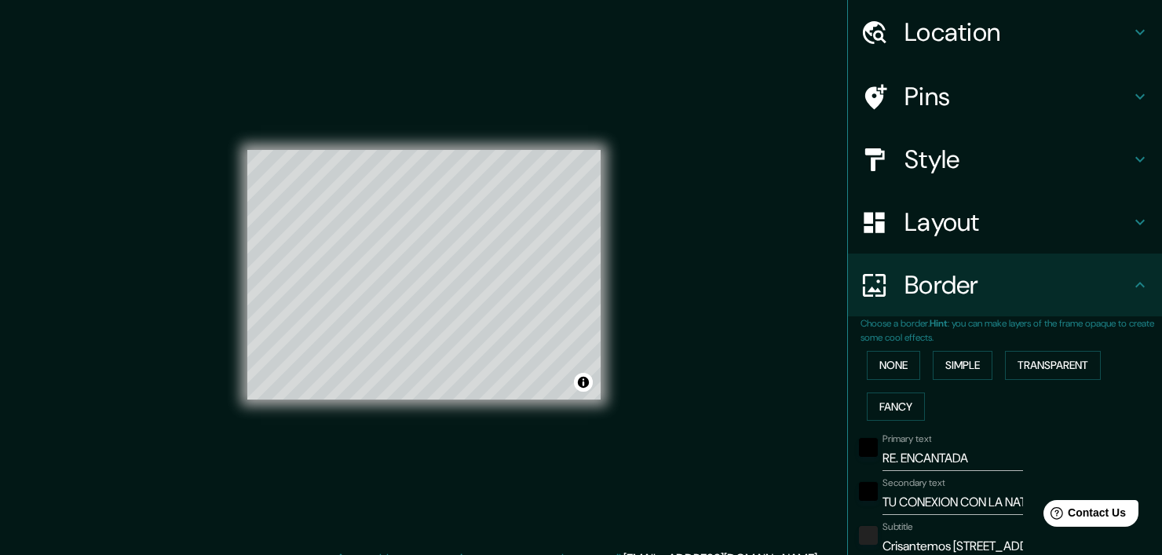
scroll to position [0, 0]
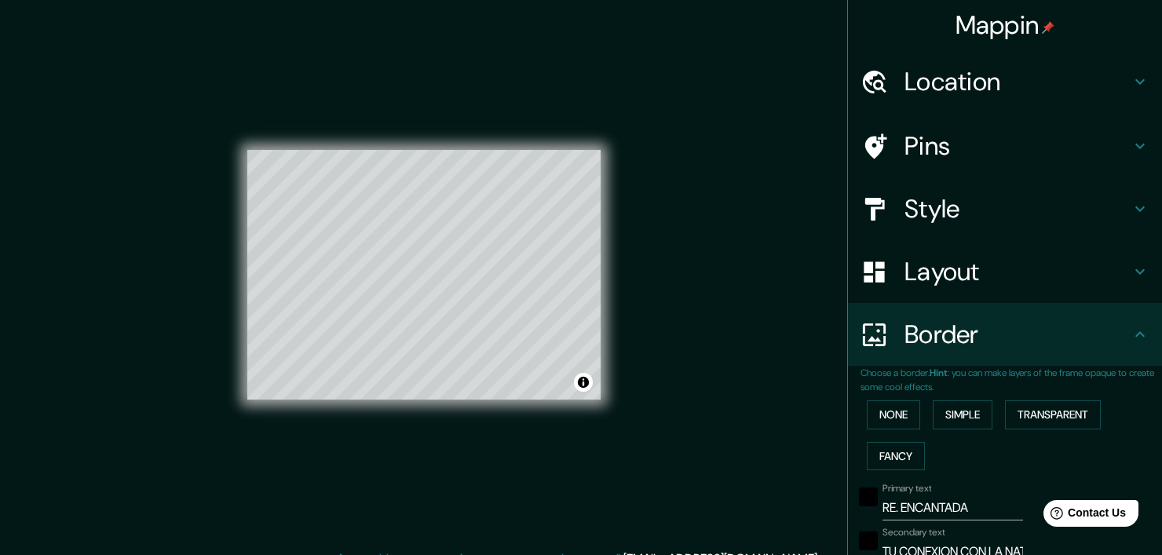
click at [922, 300] on div "Layout" at bounding box center [1005, 271] width 314 height 63
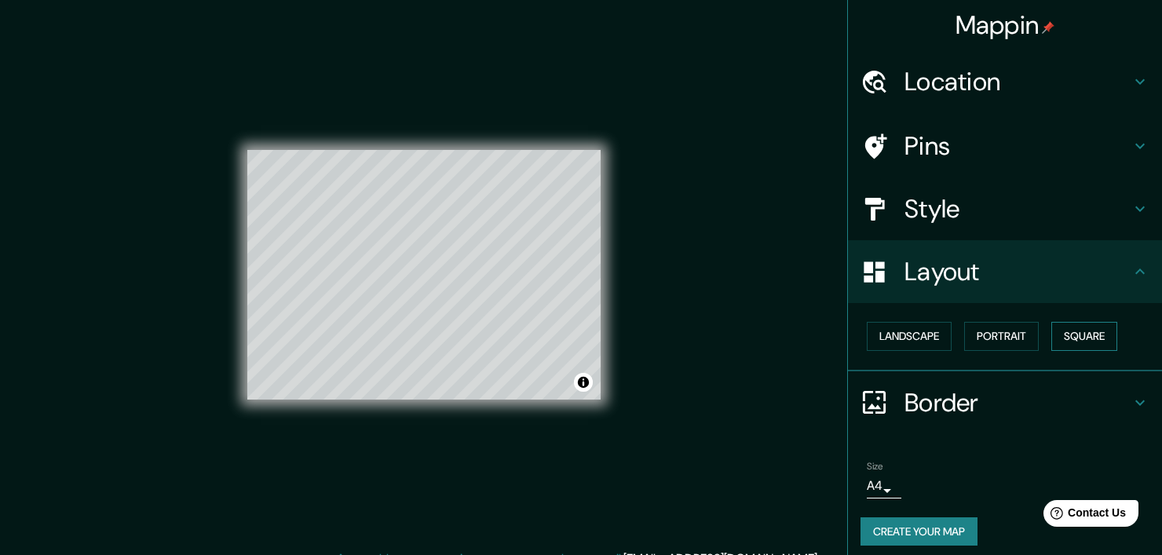
click at [1052, 331] on button "Square" at bounding box center [1085, 336] width 66 height 29
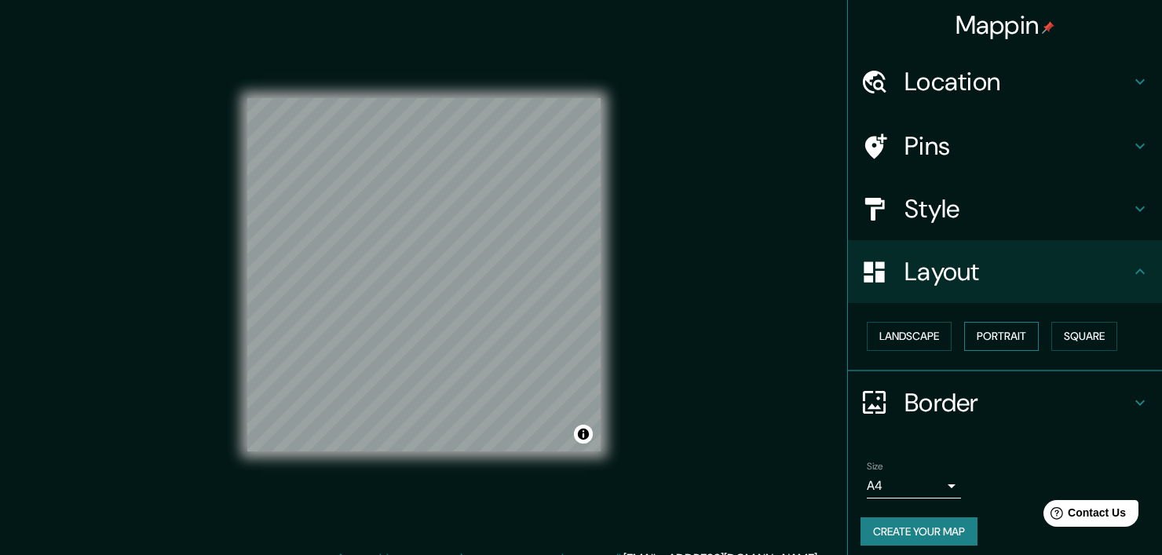
click at [1016, 339] on button "Portrait" at bounding box center [1002, 336] width 75 height 29
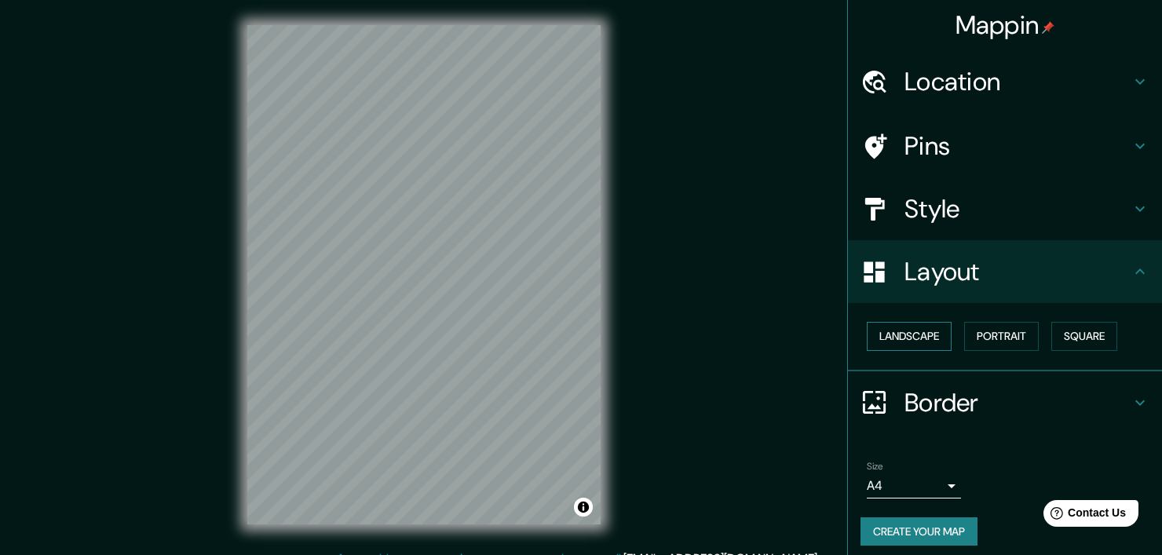
click at [915, 345] on button "Landscape" at bounding box center [909, 336] width 85 height 29
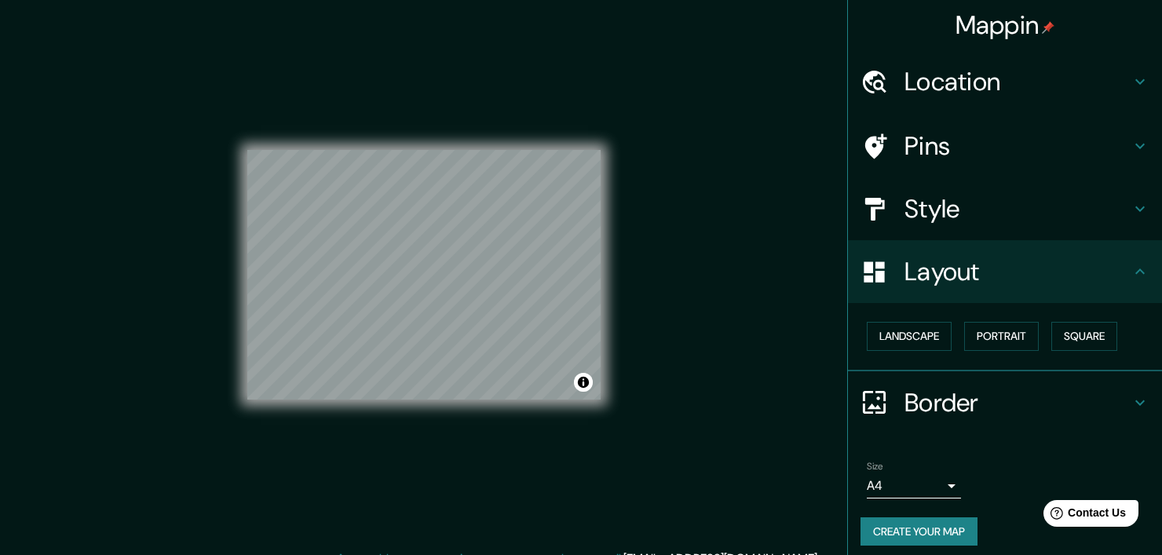
click at [954, 405] on h4 "Border" at bounding box center [1018, 402] width 226 height 31
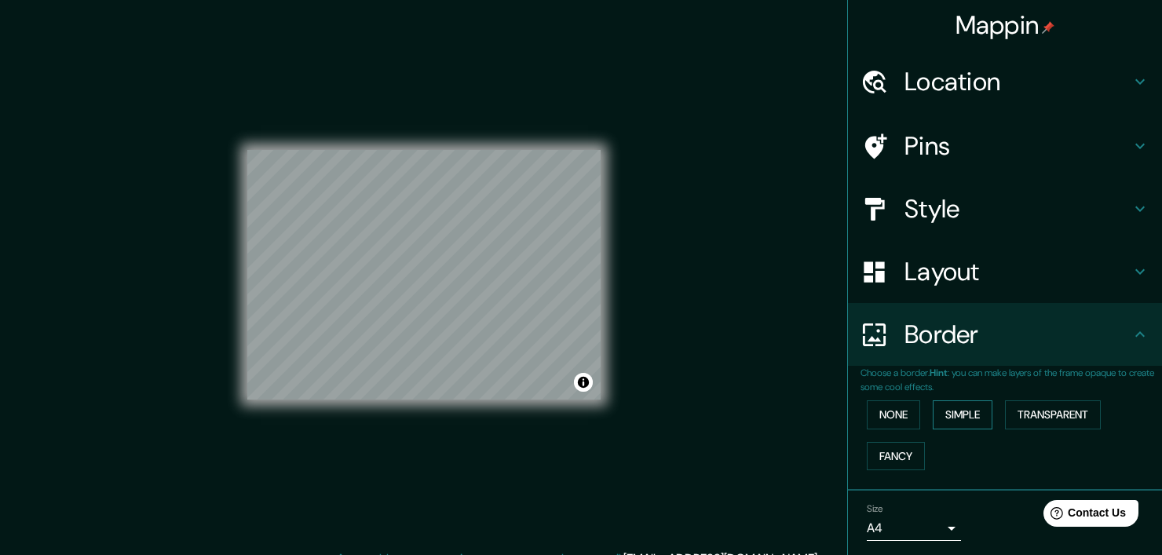
click at [956, 423] on button "Simple" at bounding box center [963, 415] width 60 height 29
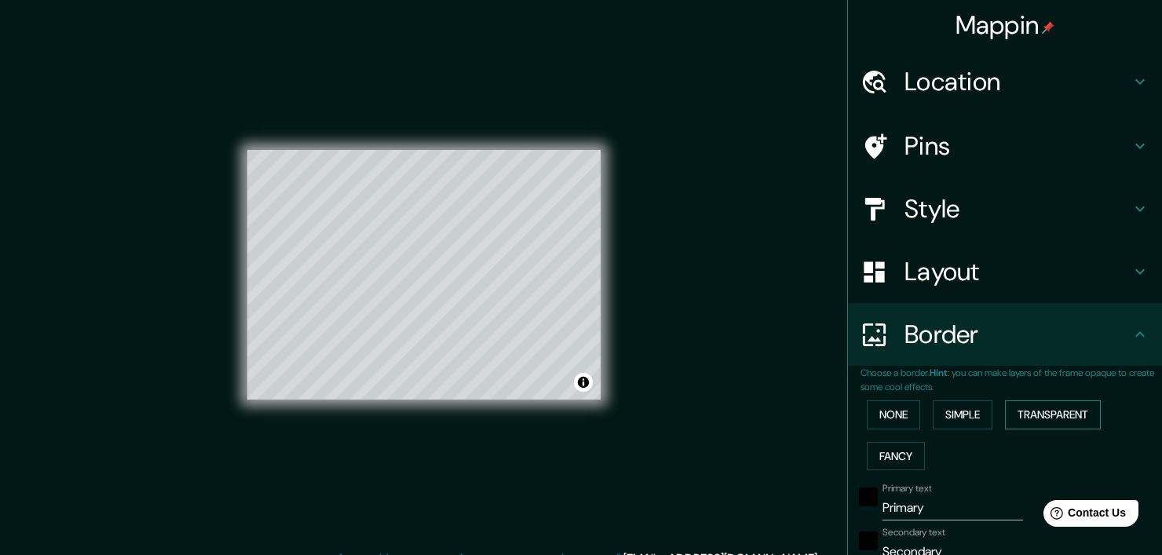
click at [1011, 417] on button "Transparent" at bounding box center [1053, 415] width 96 height 29
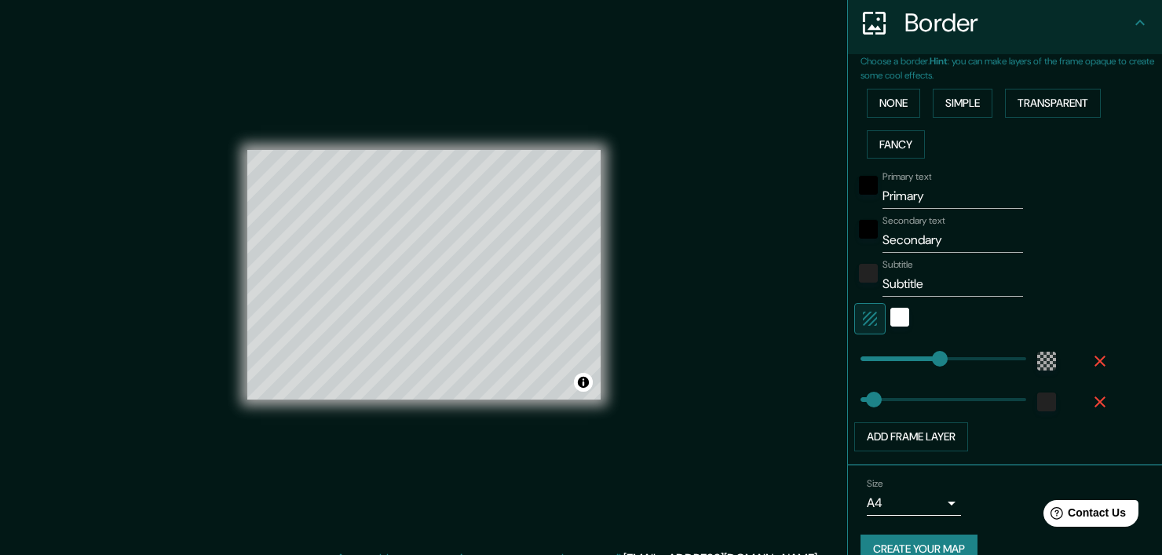
scroll to position [336, 0]
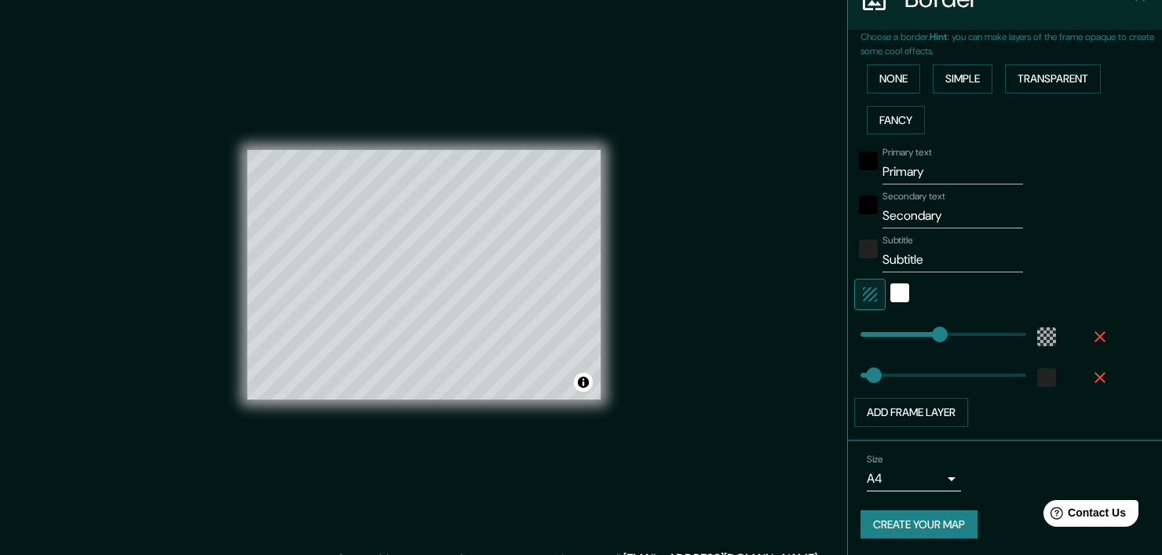
click at [897, 166] on input "Primary" at bounding box center [953, 171] width 141 height 25
type input "RE. ENCANTADA"
click at [901, 213] on input "Secondary" at bounding box center [953, 215] width 141 height 25
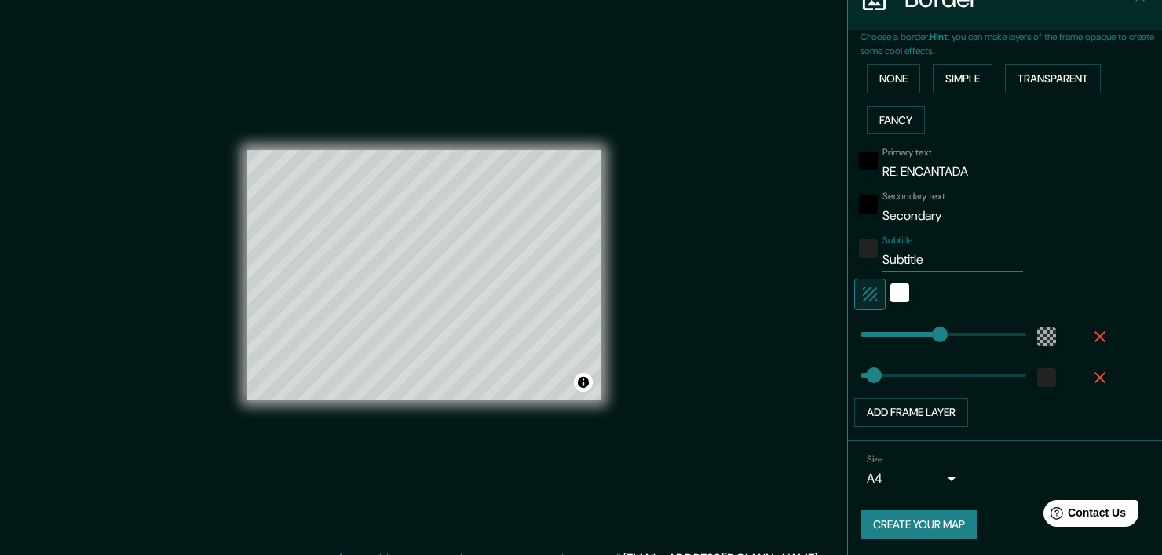
click at [883, 266] on input "Subtitle" at bounding box center [953, 259] width 141 height 25
paste input "Crisantemos 79-1, Vistas del Centinela, 45187 Zapopan, Jal."
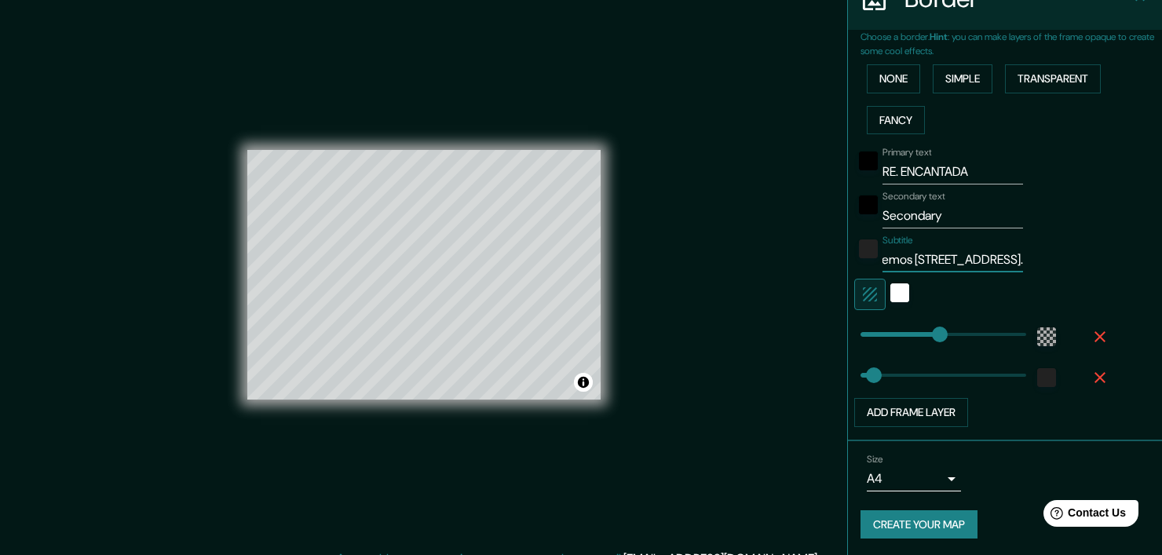
type input "Crisantemos 79-1, Vistas del Centinela, 45187 Zapopan, Jal."
click at [902, 216] on input "Secondary" at bounding box center [953, 215] width 141 height 25
click at [905, 210] on input "Secondary" at bounding box center [953, 215] width 141 height 25
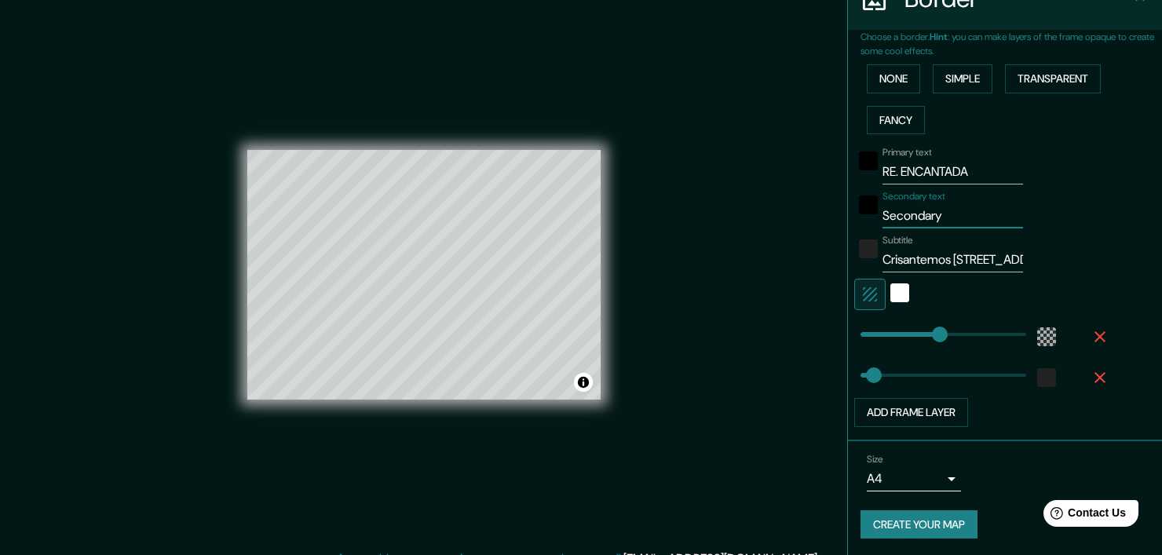
click at [905, 210] on input "Secondary" at bounding box center [953, 215] width 141 height 25
type input "TU CONEXION CON LA NATURALEZA"
click at [1101, 261] on div "Primary text RE. ENCANTADA Secondary text TU CONEXION CON LA NATURALEZA Subtitl…" at bounding box center [1012, 284] width 302 height 287
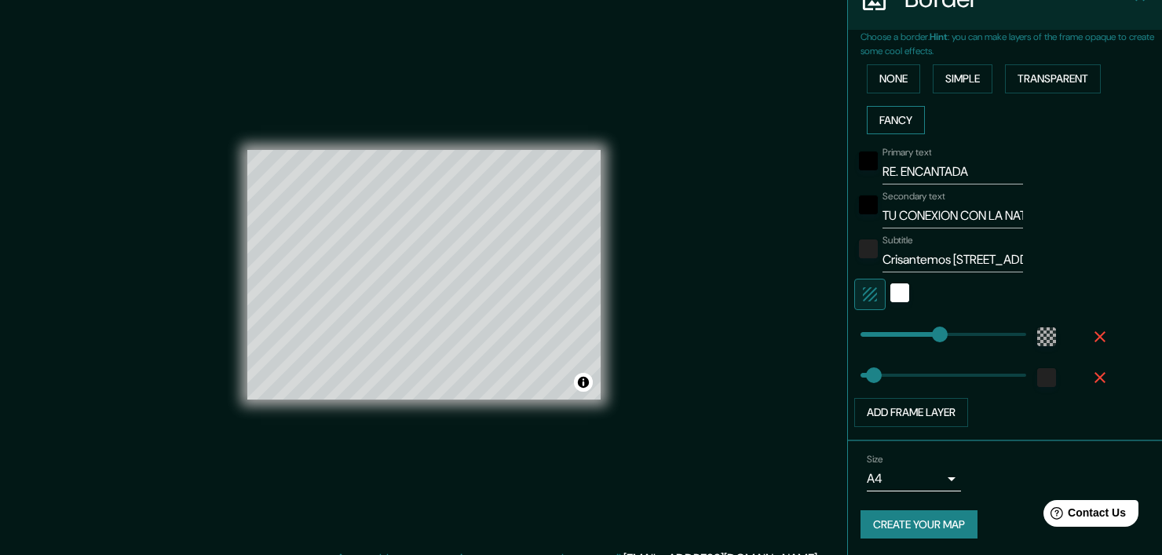
click at [901, 130] on button "Fancy" at bounding box center [896, 120] width 58 height 29
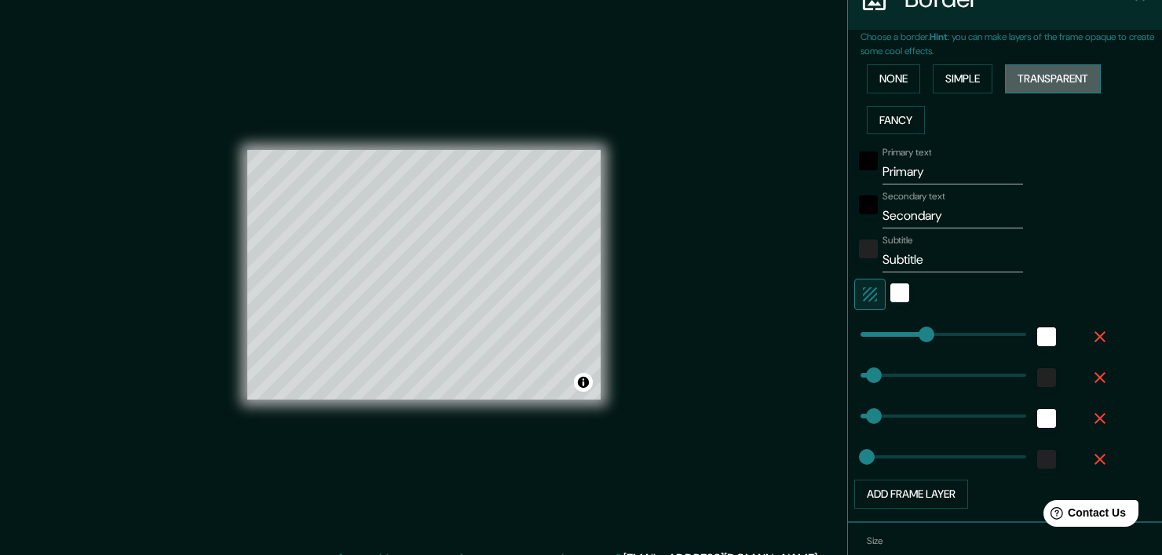
click at [1035, 82] on button "Transparent" at bounding box center [1053, 78] width 96 height 29
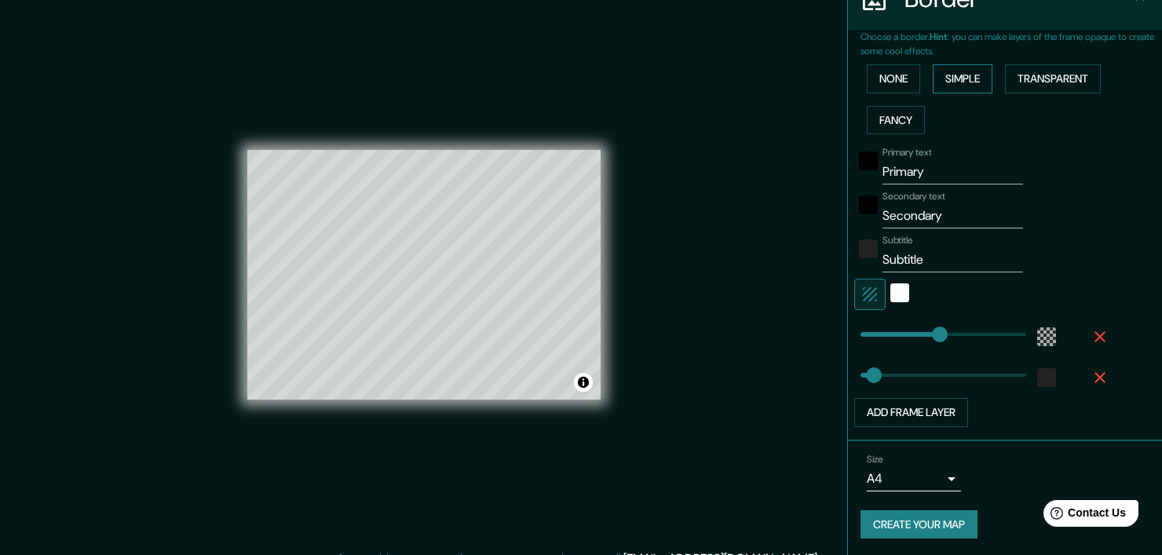
click at [955, 82] on button "Simple" at bounding box center [963, 78] width 60 height 29
click at [1036, 79] on button "Transparent" at bounding box center [1053, 78] width 96 height 29
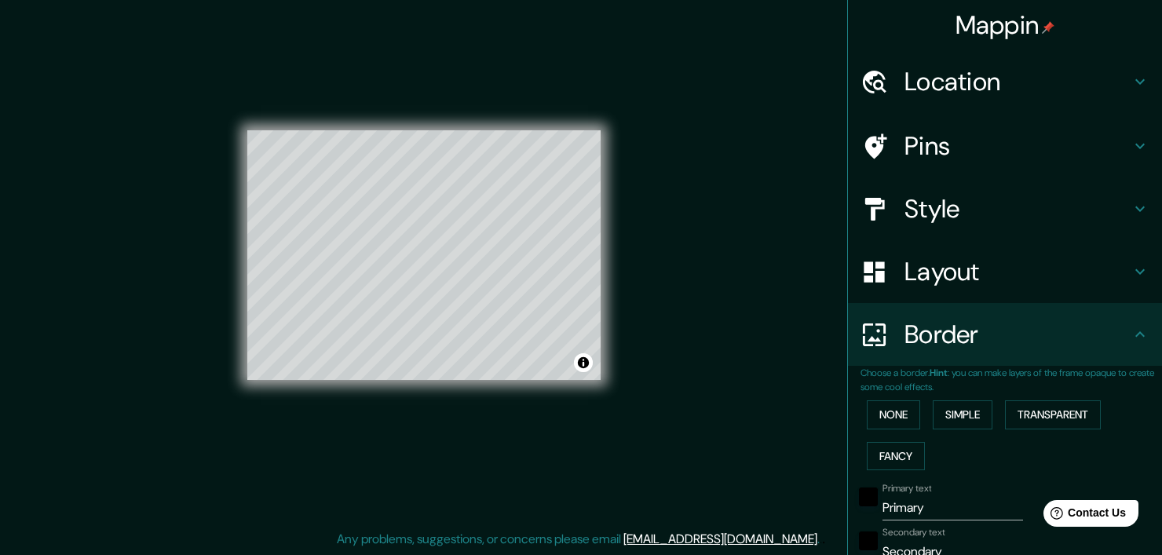
click at [943, 97] on h4 "Location" at bounding box center [1018, 81] width 226 height 31
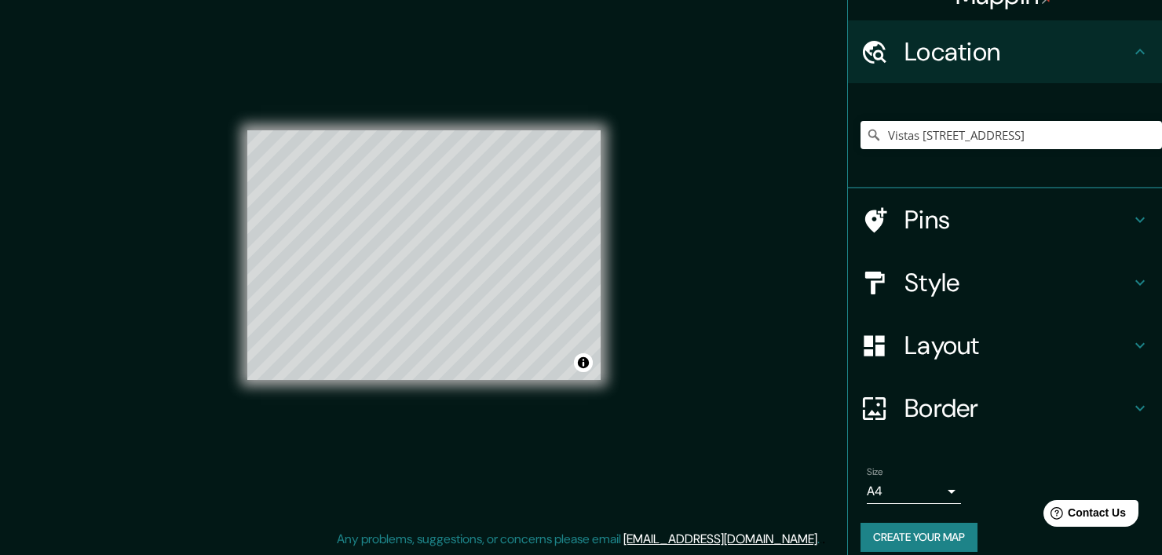
scroll to position [44, 0]
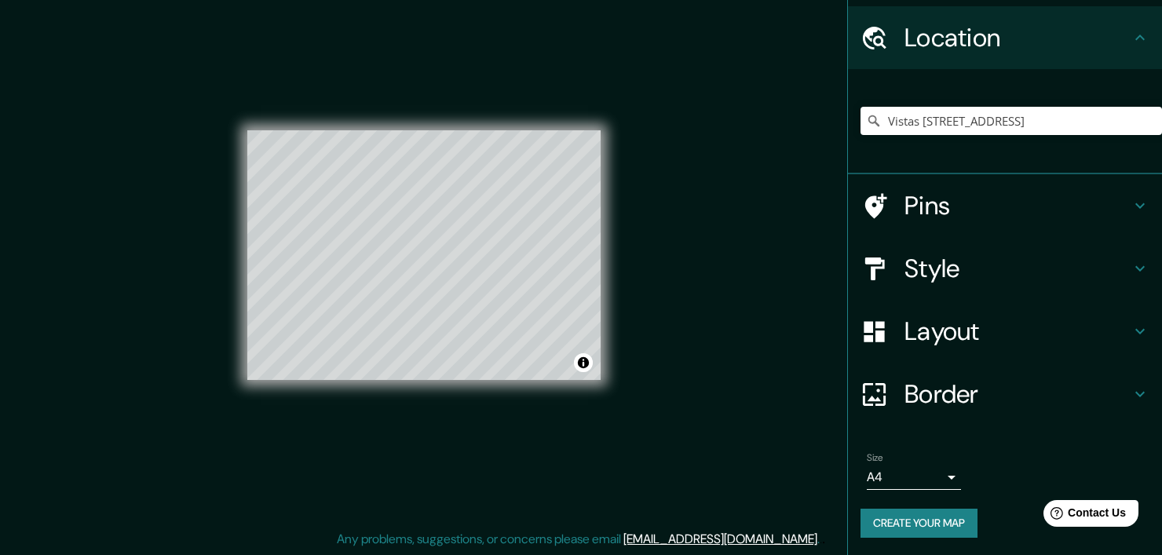
click at [932, 515] on button "Create your map" at bounding box center [919, 523] width 117 height 29
